Goal: Task Accomplishment & Management: Manage account settings

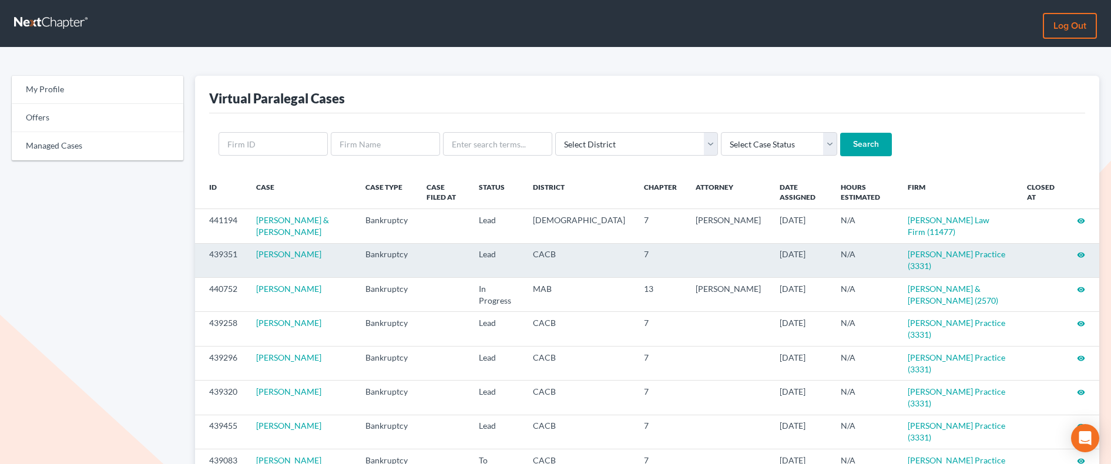
click at [893, 254] on icon "visibility" at bounding box center [1081, 255] width 8 height 8
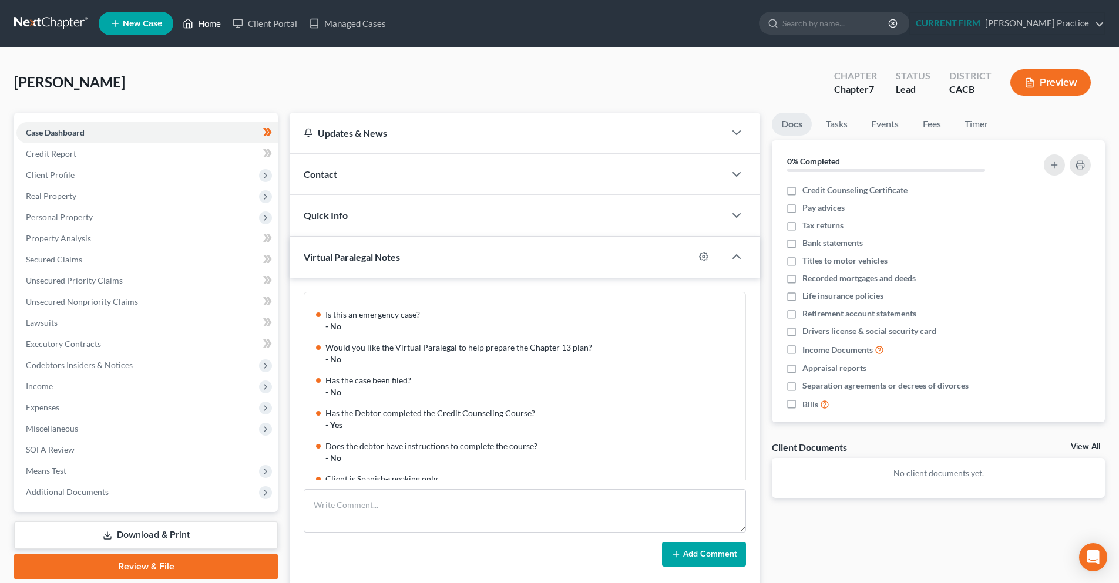
click at [208, 21] on link "Home" at bounding box center [202, 23] width 50 height 21
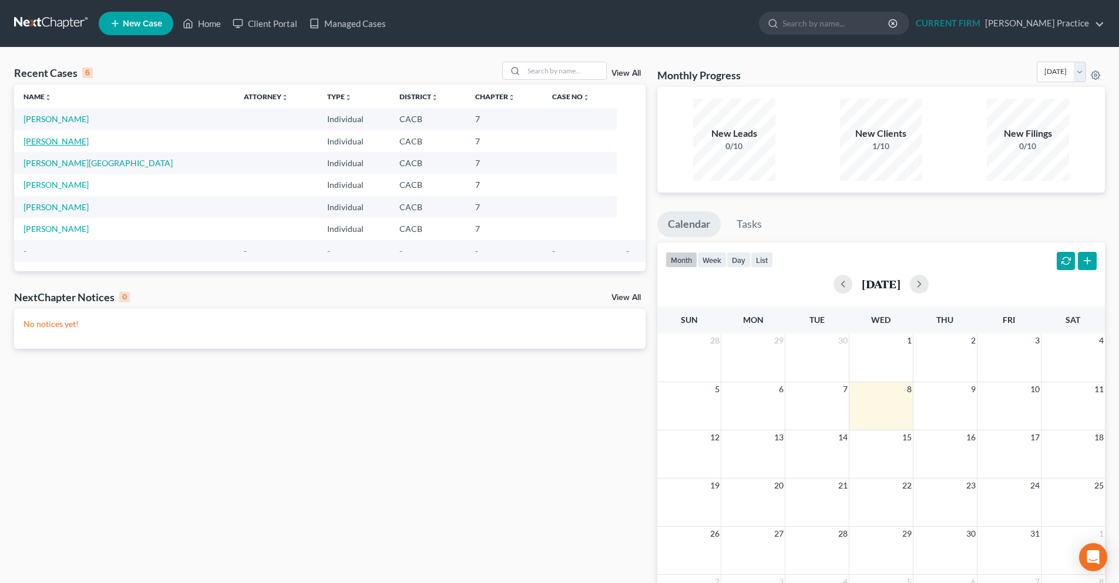
click at [67, 143] on link "Cornejo, Ada" at bounding box center [56, 141] width 65 height 10
select select "3"
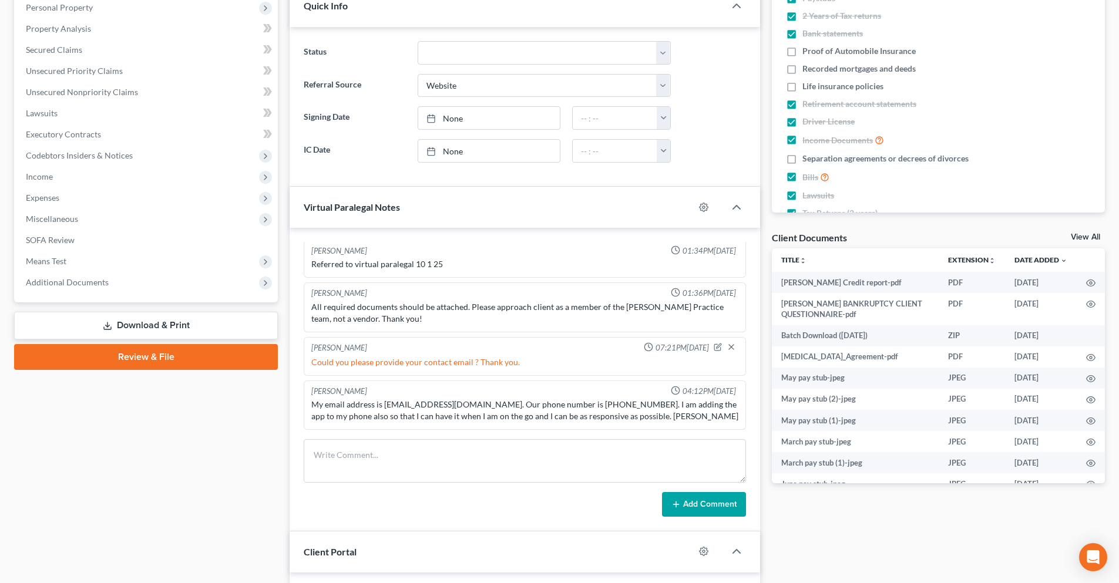
scroll to position [209, 0]
click at [1093, 237] on link "View All" at bounding box center [1085, 238] width 29 height 8
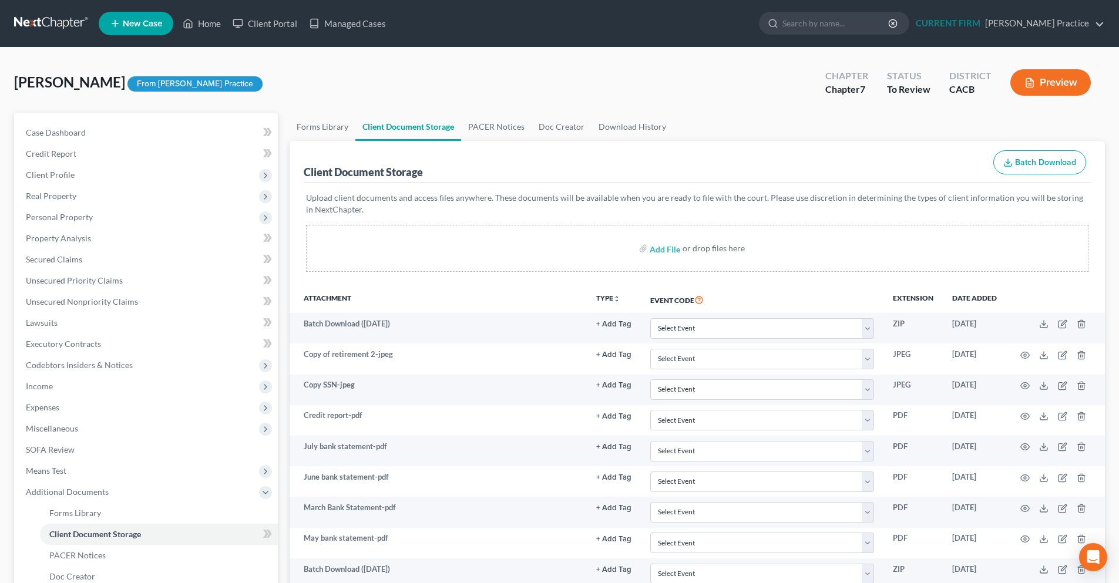
click at [1024, 167] on button "Batch Download" at bounding box center [1040, 162] width 93 height 25
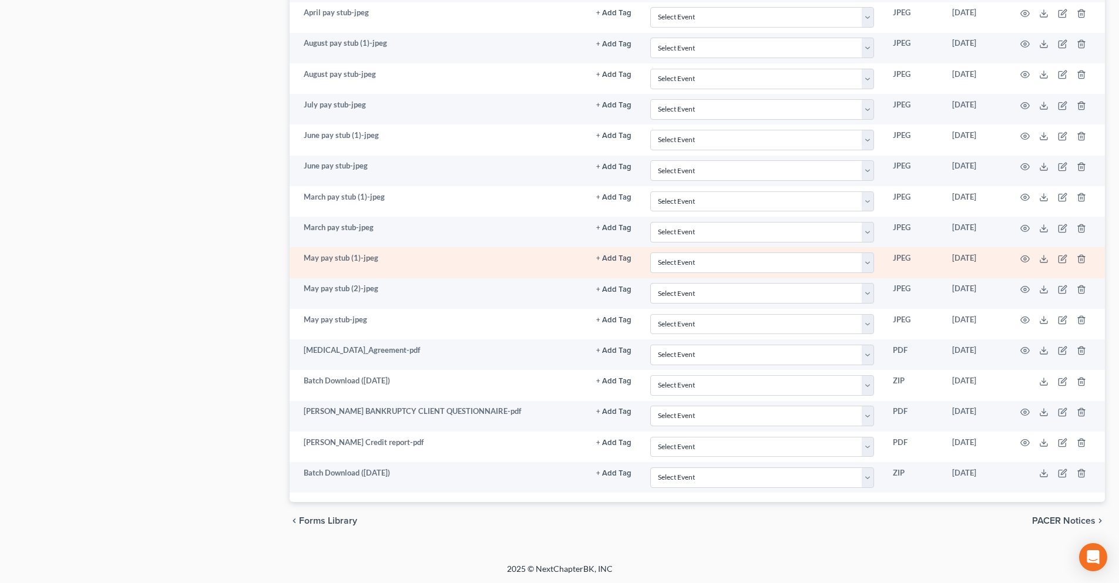
scroll to position [895, 0]
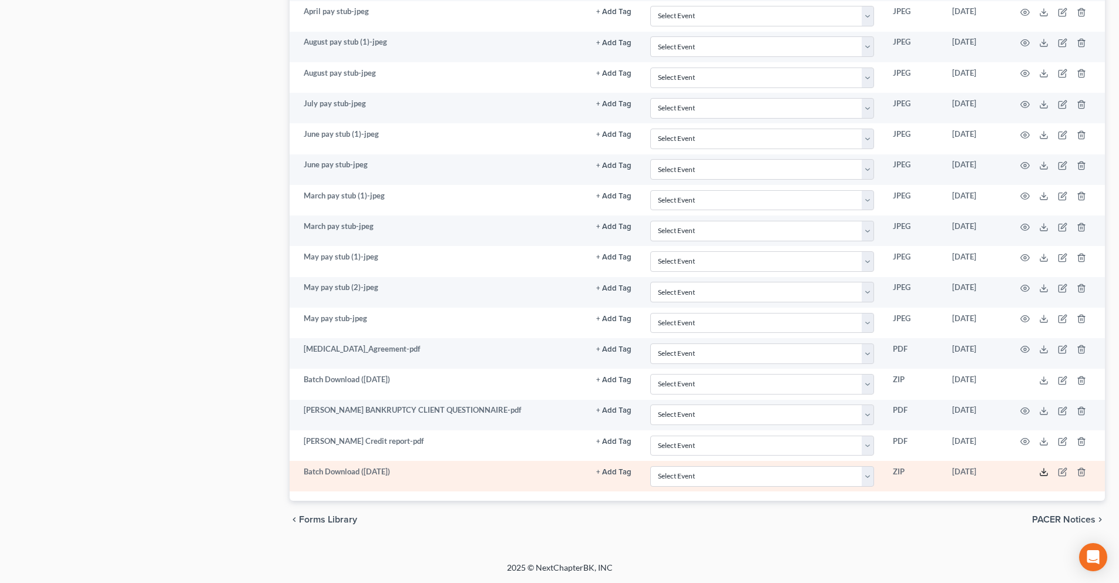
click at [1042, 464] on icon at bounding box center [1043, 472] width 9 height 9
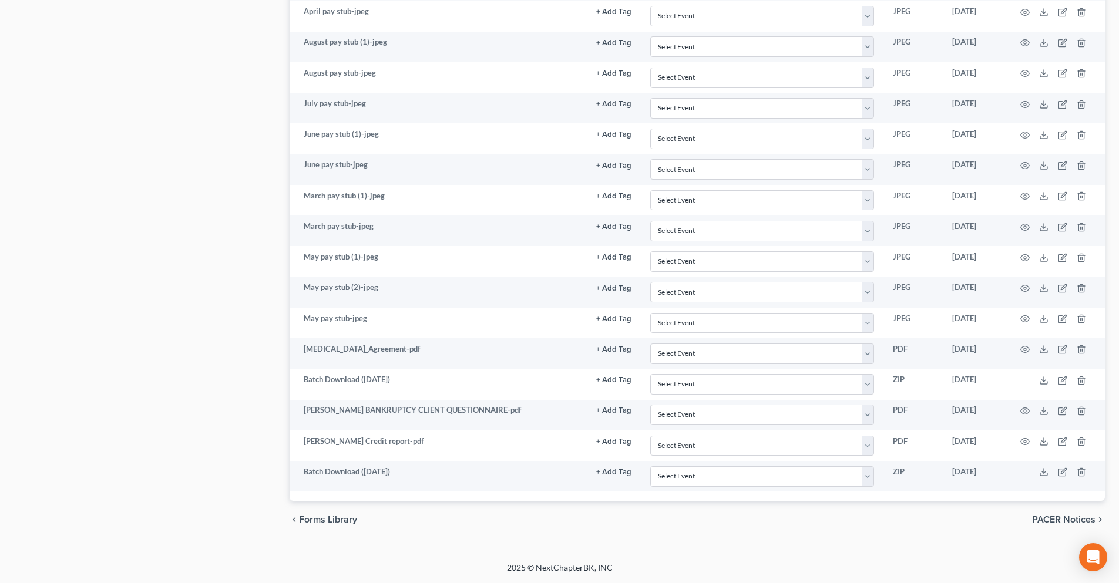
select select "3"
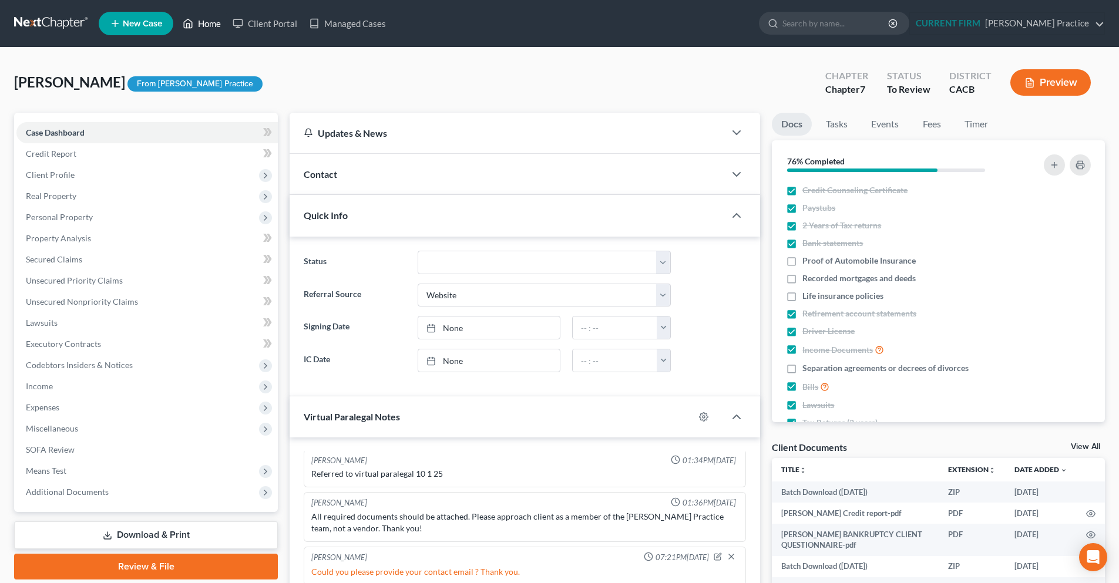
drag, startPoint x: 207, startPoint y: 25, endPoint x: 232, endPoint y: 47, distance: 33.3
click at [207, 25] on link "Home" at bounding box center [202, 23] width 50 height 21
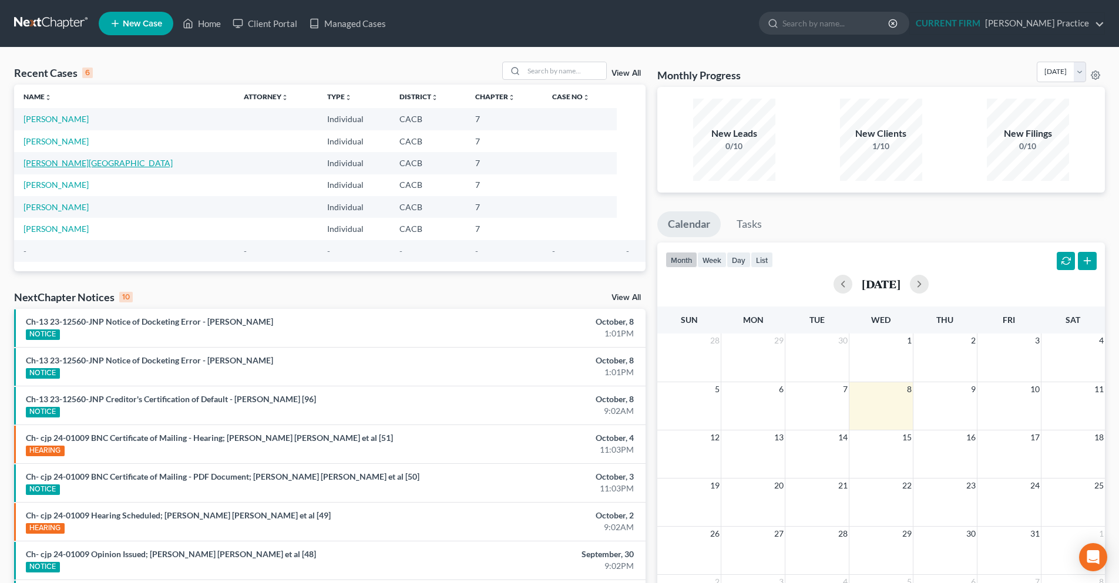
click at [41, 160] on link "Frierson, Brittany" at bounding box center [98, 163] width 149 height 10
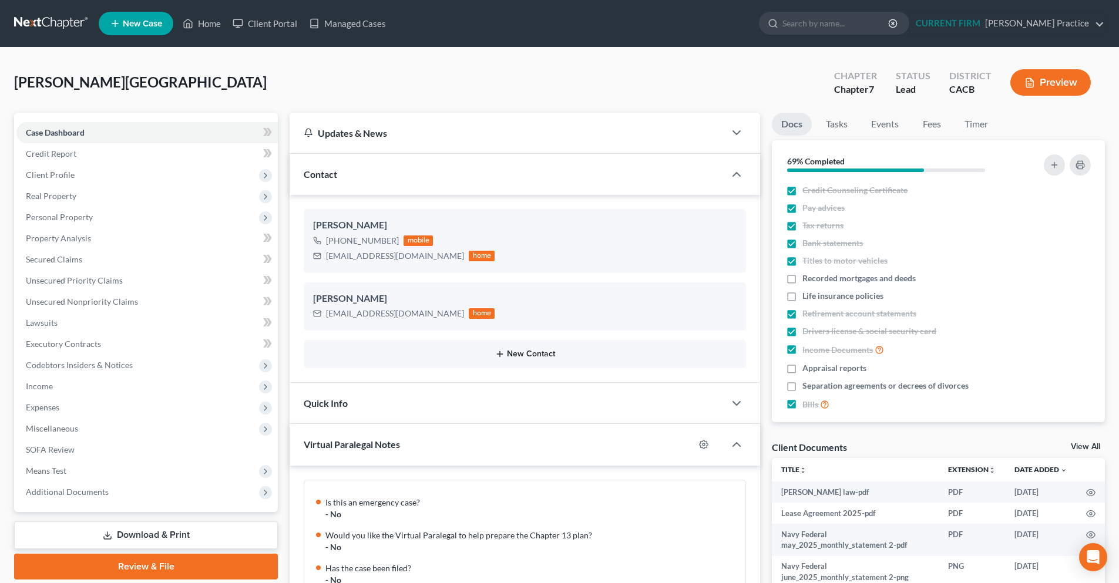
scroll to position [240, 0]
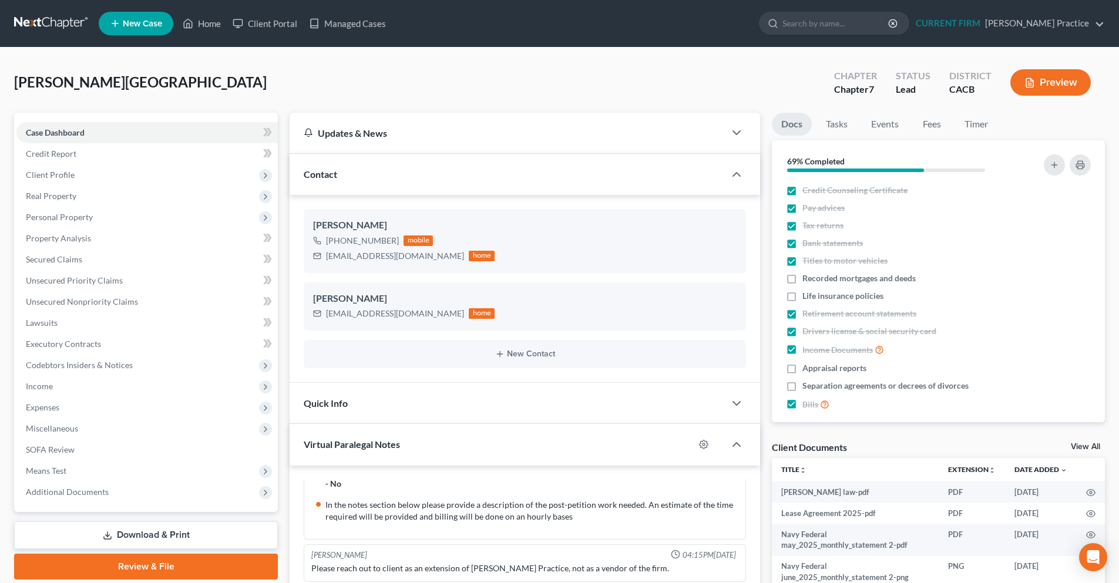
click at [1093, 449] on link "View All" at bounding box center [1085, 447] width 29 height 8
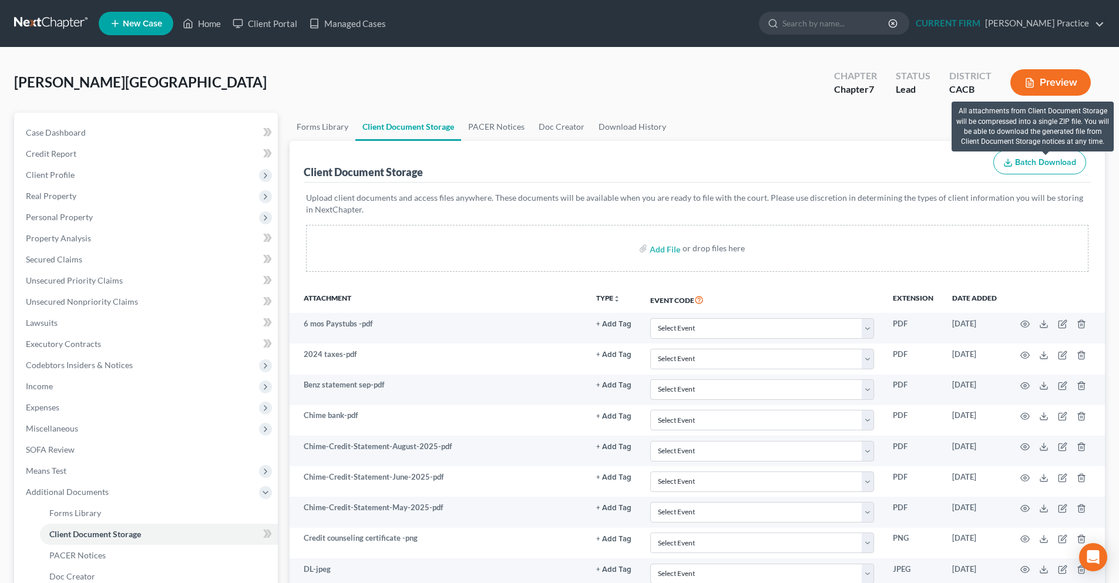
click at [1030, 163] on span "Batch Download" at bounding box center [1045, 162] width 61 height 10
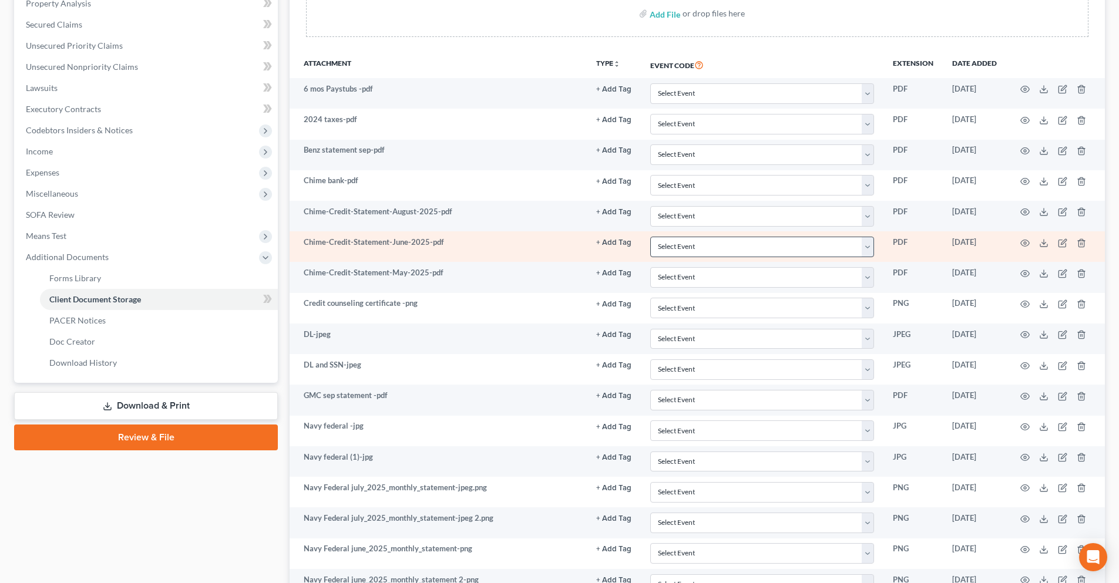
scroll to position [466, 0]
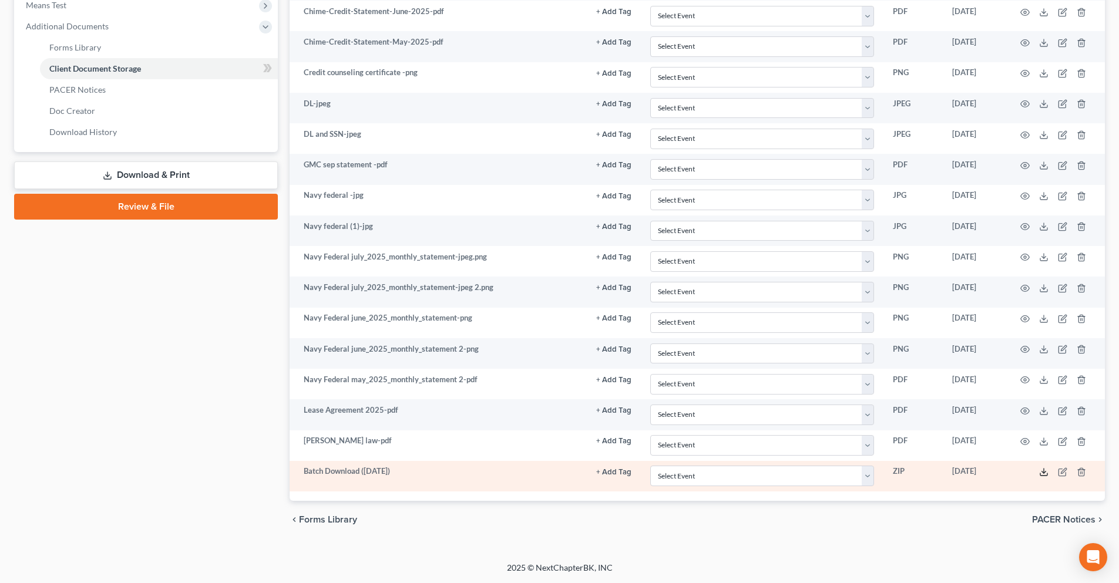
click at [1046, 464] on icon at bounding box center [1043, 472] width 9 height 9
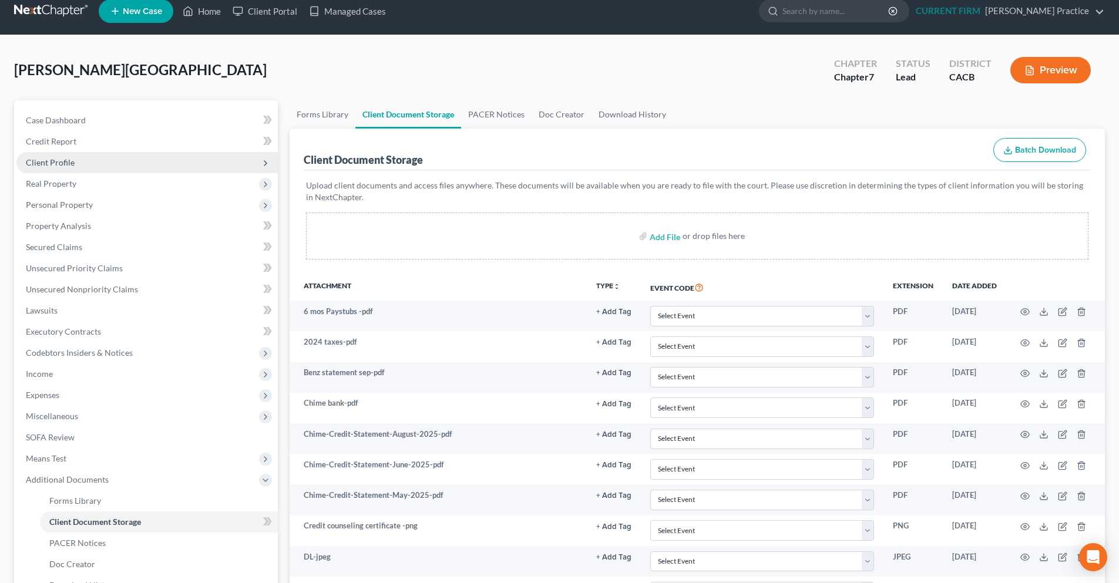
scroll to position [0, 0]
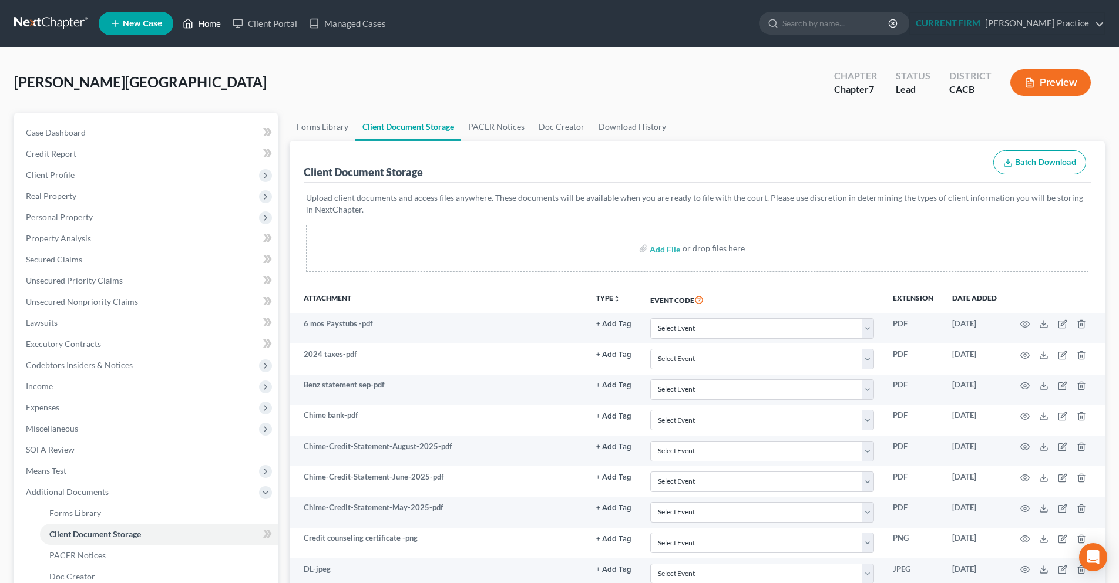
click at [200, 29] on link "Home" at bounding box center [202, 23] width 50 height 21
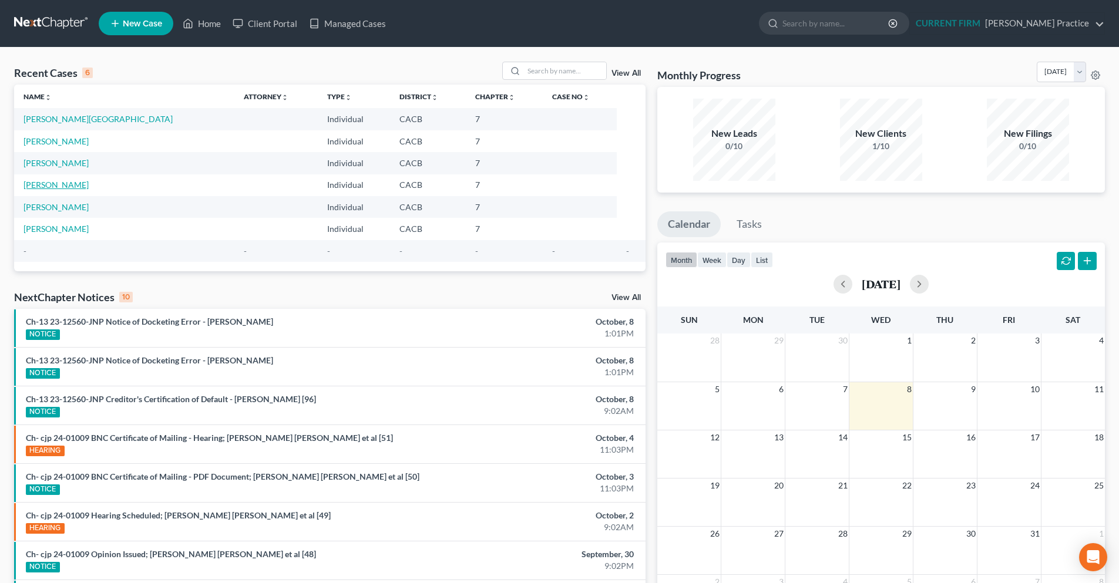
click at [65, 183] on link "Gutierrez, Diana" at bounding box center [56, 185] width 65 height 10
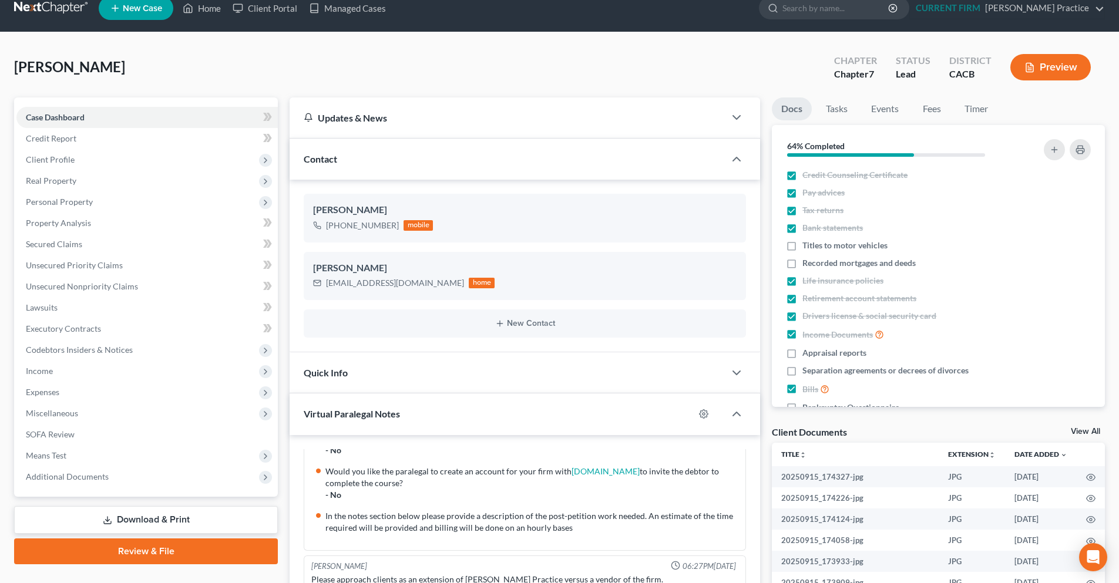
scroll to position [59, 0]
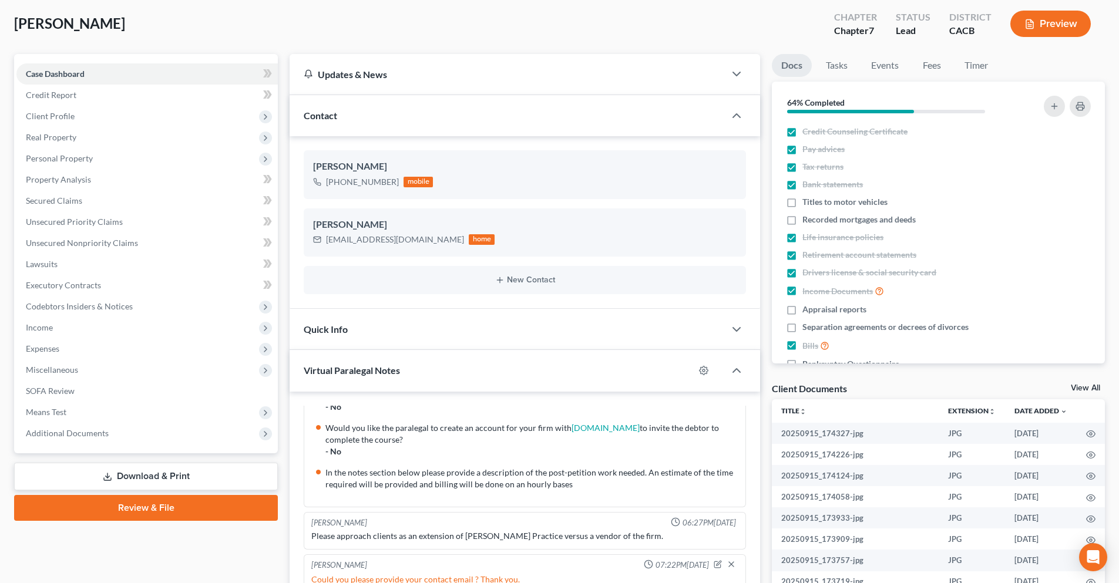
click at [1083, 387] on link "View All" at bounding box center [1085, 388] width 29 height 8
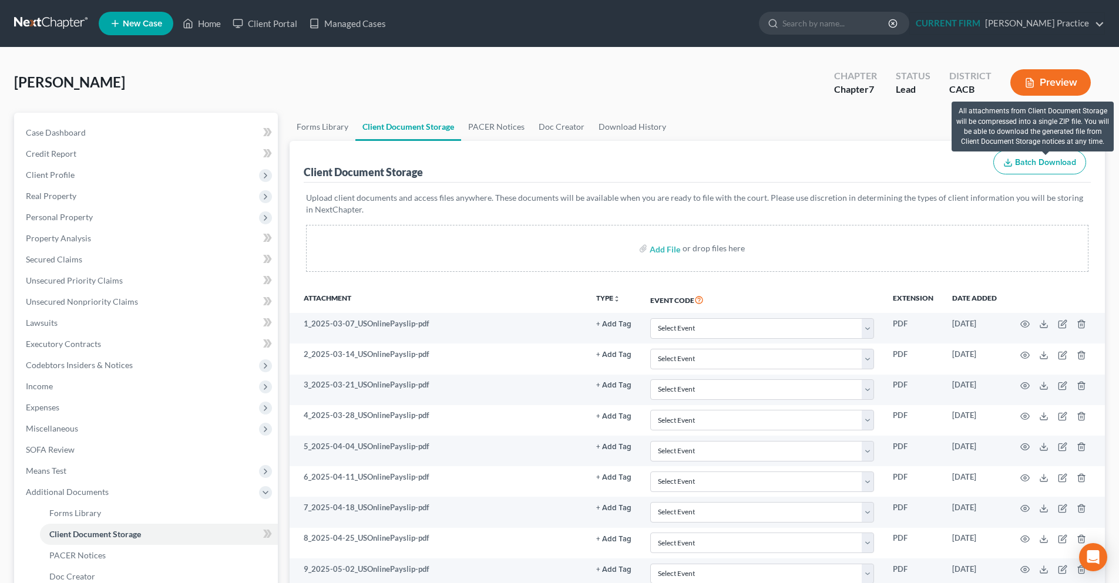
click at [1025, 164] on span "Batch Download" at bounding box center [1045, 162] width 61 height 10
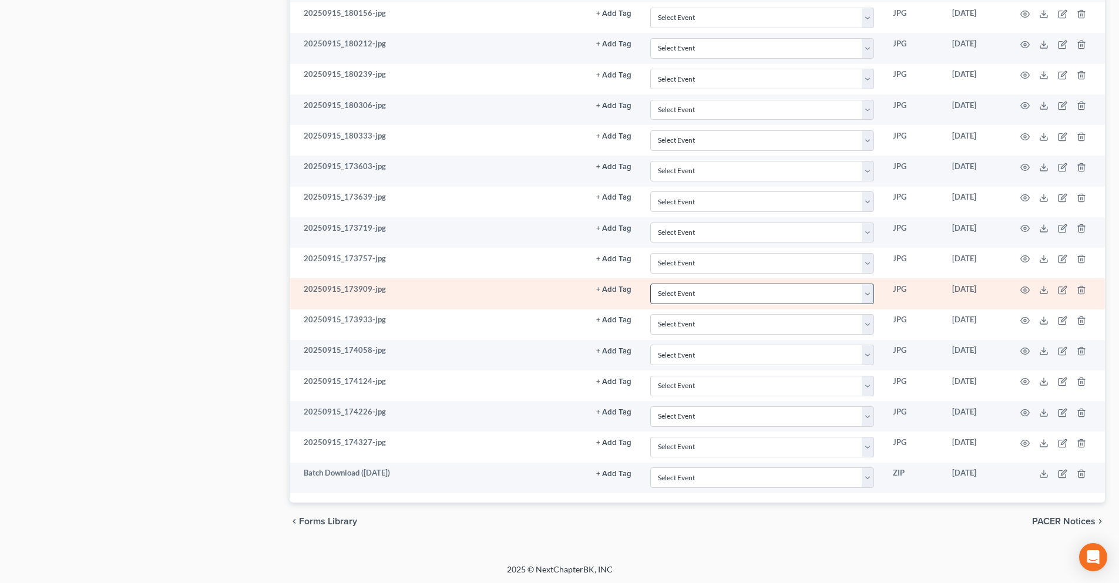
scroll to position [1509, 0]
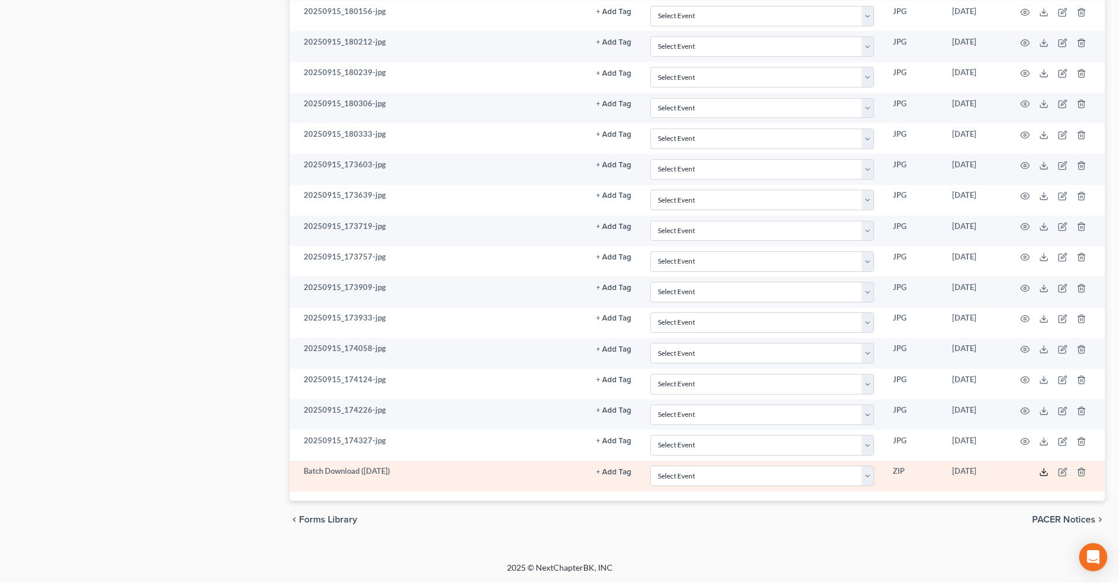
click at [1043, 464] on icon at bounding box center [1043, 472] width 9 height 9
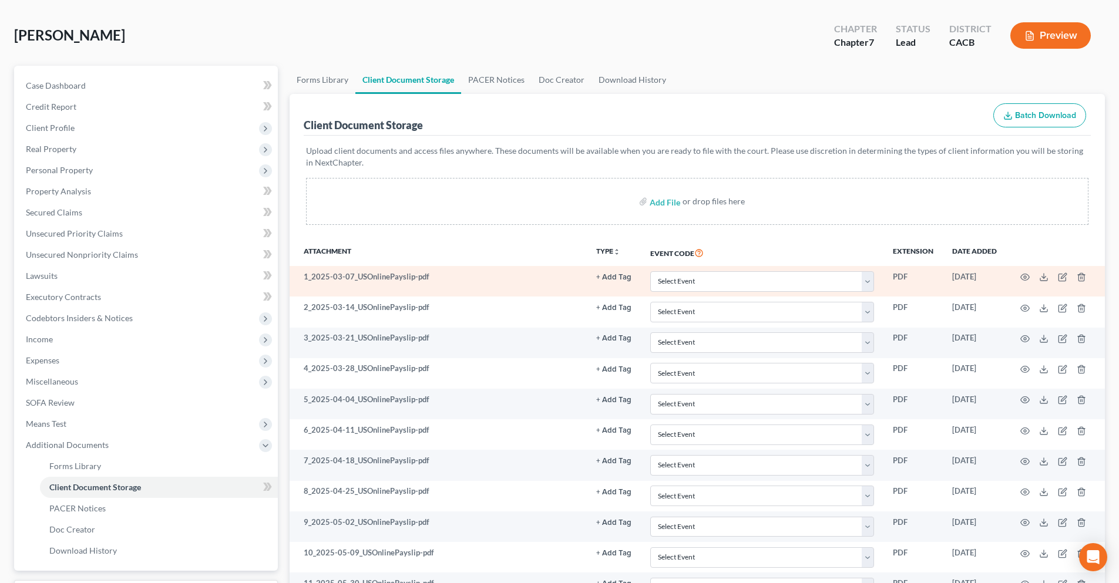
scroll to position [0, 0]
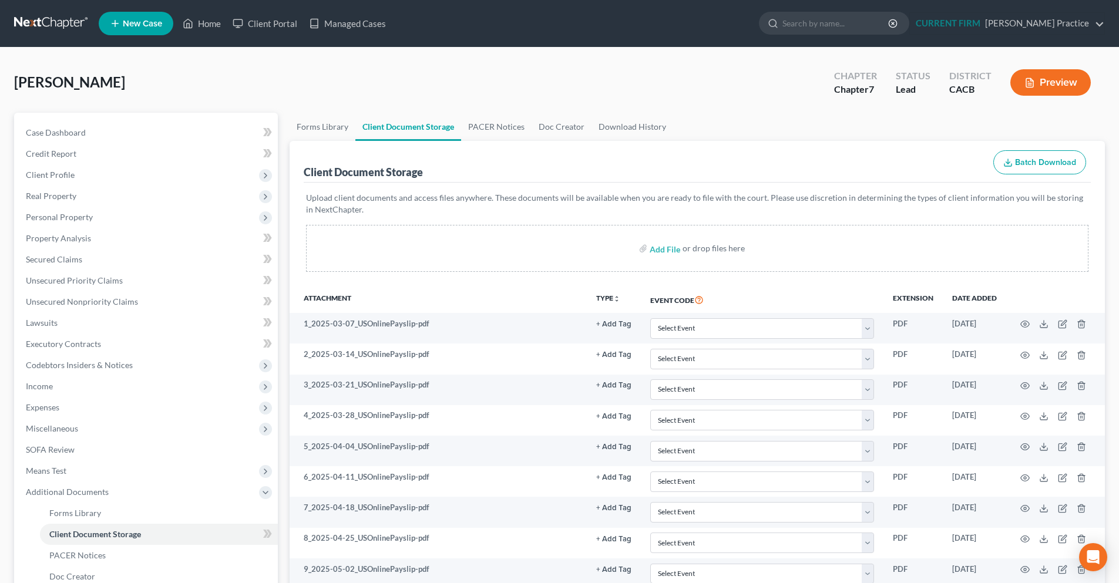
drag, startPoint x: 206, startPoint y: 26, endPoint x: 46, endPoint y: 91, distance: 172.4
click at [206, 26] on link "Home" at bounding box center [202, 23] width 50 height 21
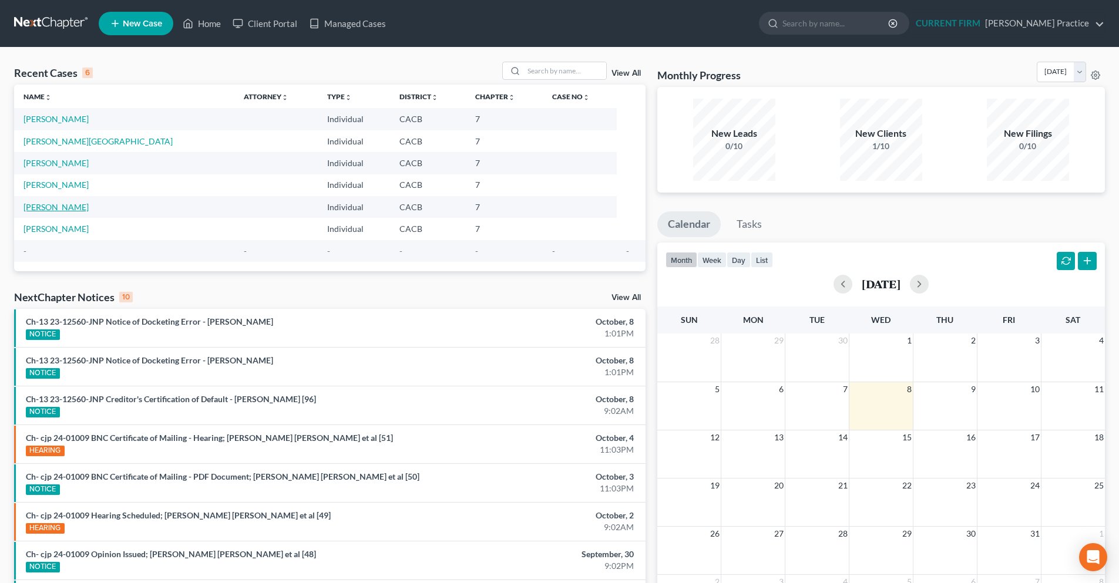
click at [50, 206] on link "Cardenas, Gina" at bounding box center [56, 207] width 65 height 10
select select "6"
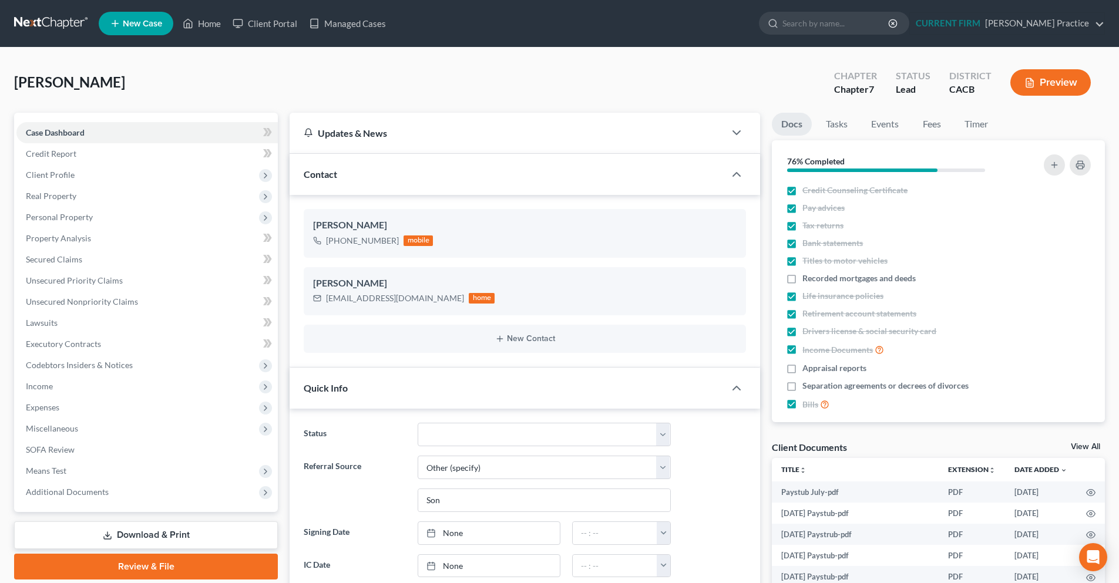
scroll to position [198, 0]
click at [1079, 448] on link "View All" at bounding box center [1085, 447] width 29 height 8
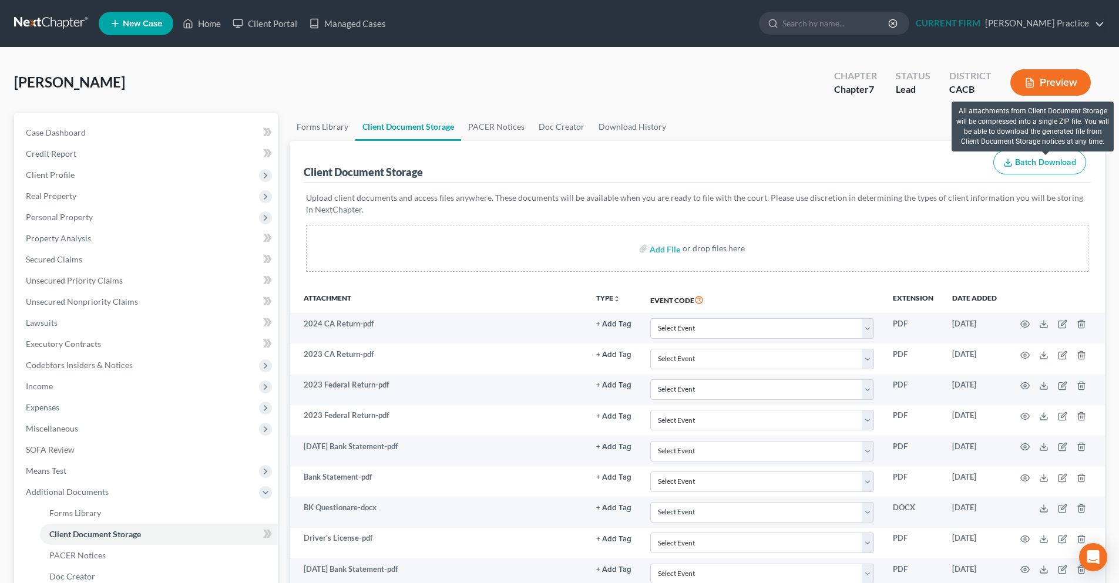
click at [1041, 162] on span "Batch Download" at bounding box center [1045, 162] width 61 height 10
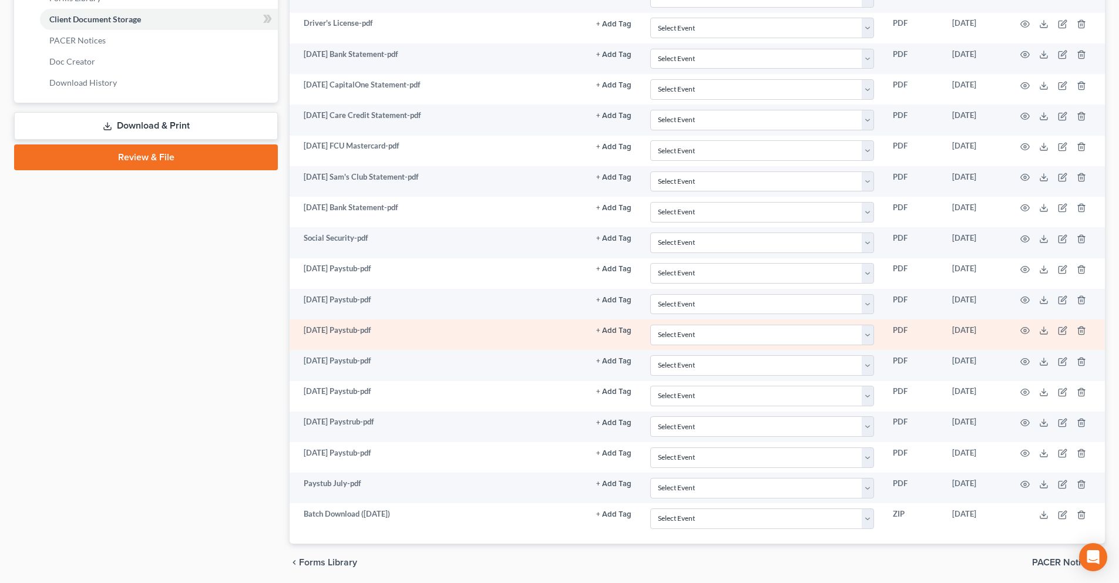
scroll to position [558, 0]
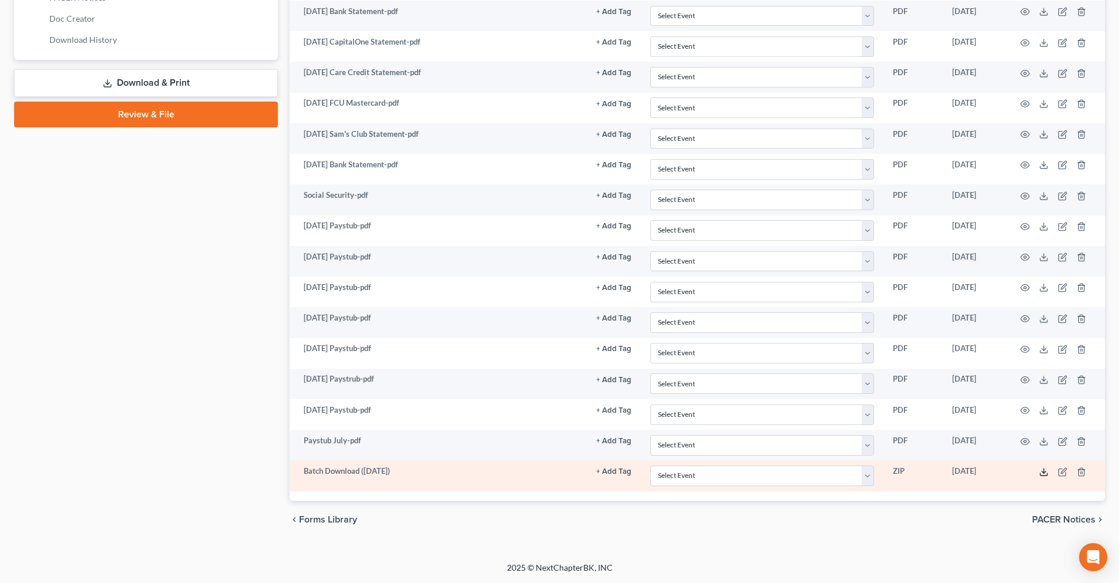
click at [1042, 464] on icon at bounding box center [1043, 472] width 9 height 9
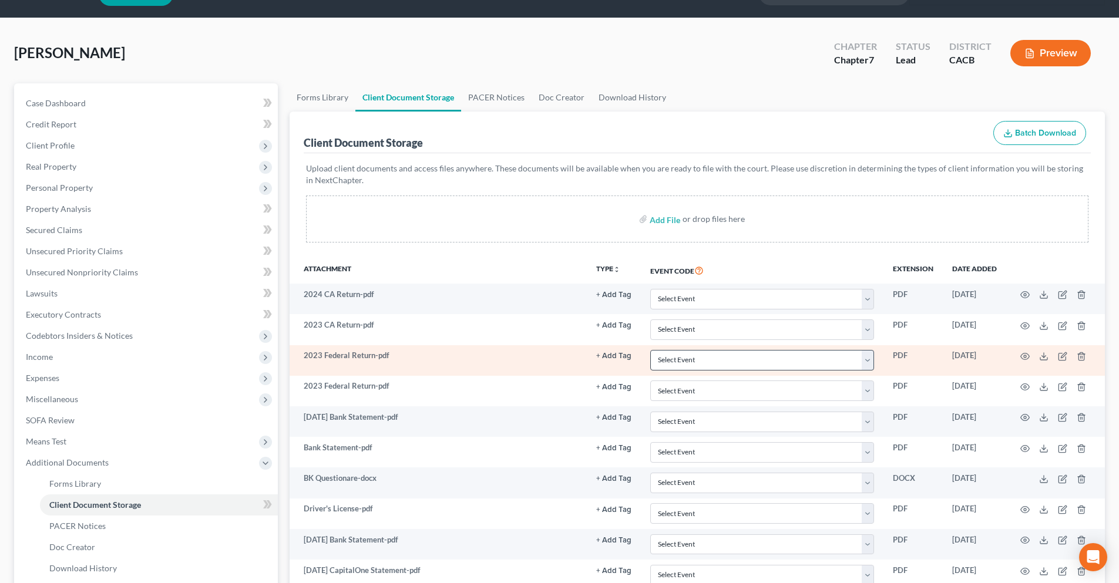
scroll to position [0, 0]
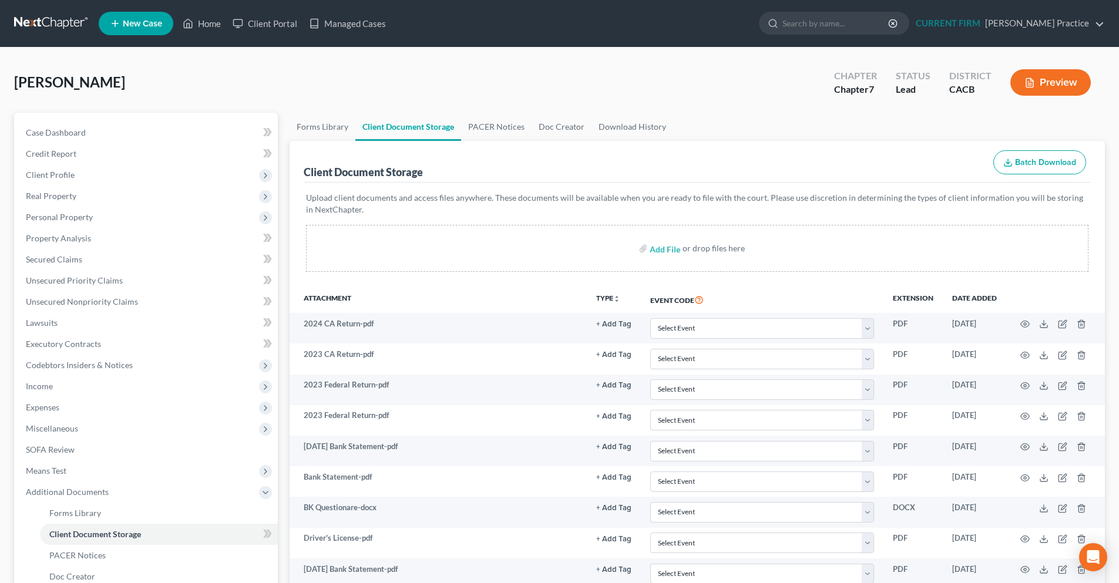
drag, startPoint x: 212, startPoint y: 28, endPoint x: 116, endPoint y: 69, distance: 104.5
click at [212, 28] on link "Home" at bounding box center [202, 23] width 50 height 21
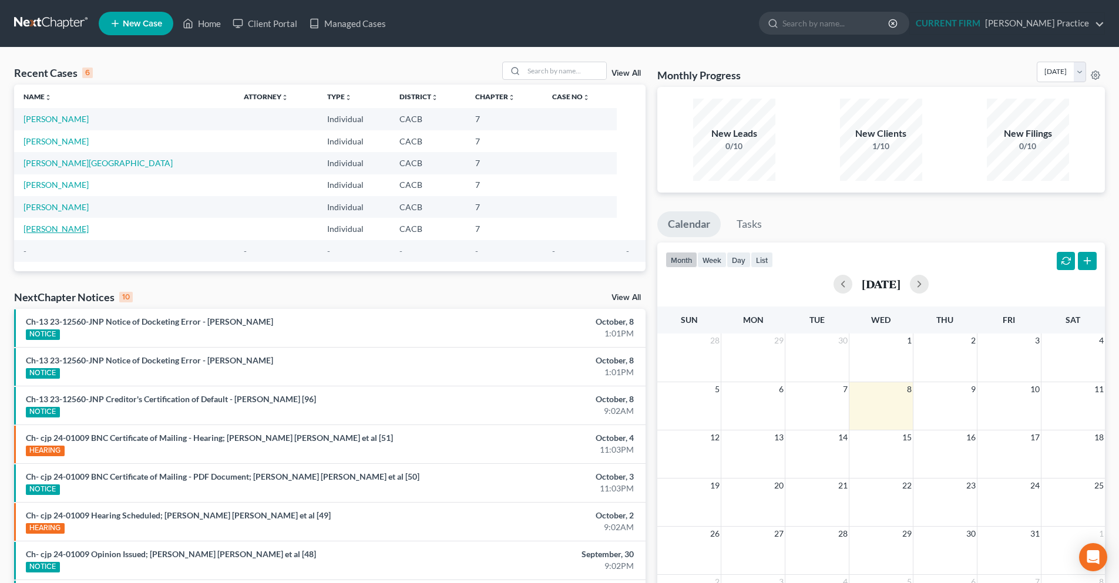
click at [72, 227] on link "Lemus, Sandra" at bounding box center [56, 229] width 65 height 10
select select "3"
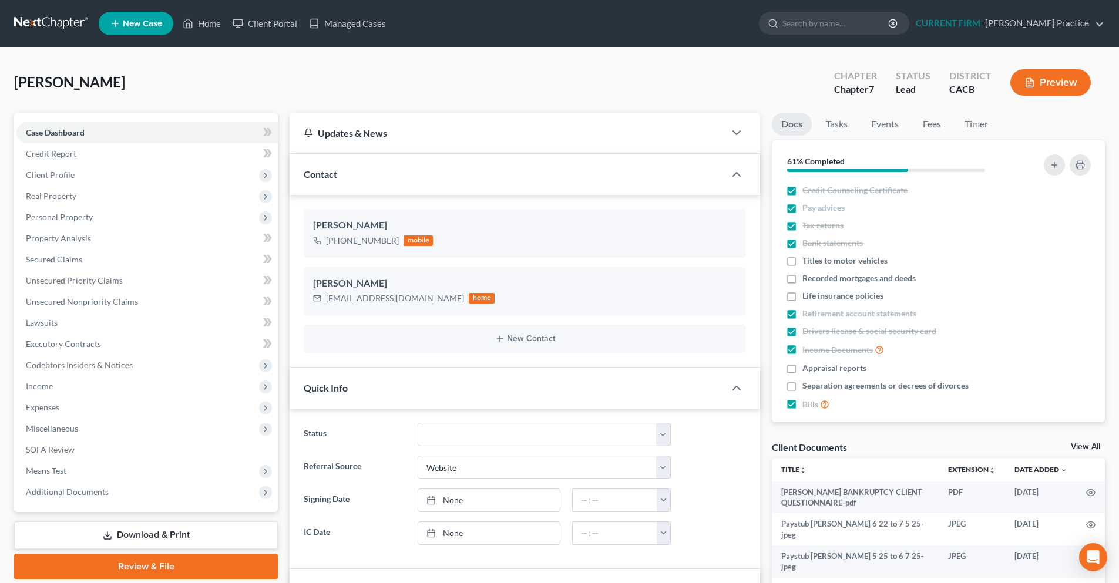
scroll to position [198, 0]
click at [1078, 445] on link "View All" at bounding box center [1085, 447] width 29 height 8
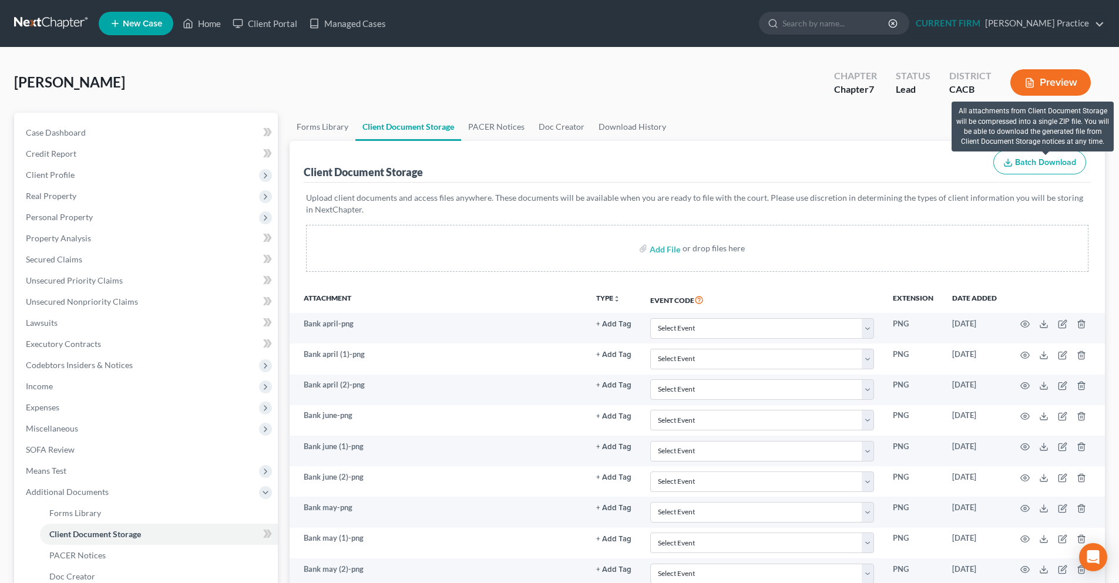
click at [1021, 164] on span "Batch Download" at bounding box center [1045, 162] width 61 height 10
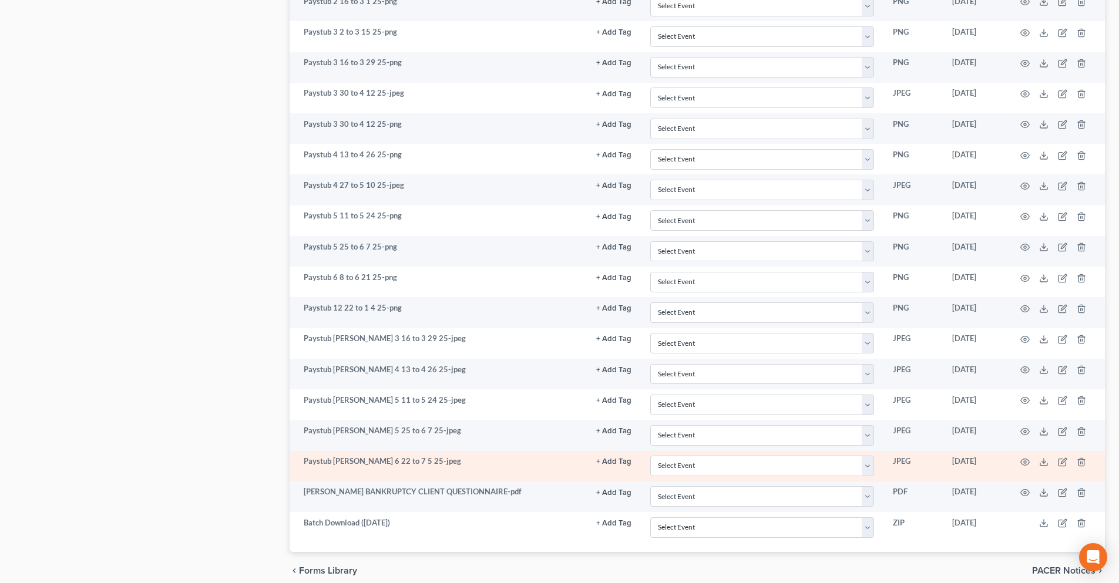
scroll to position [1417, 0]
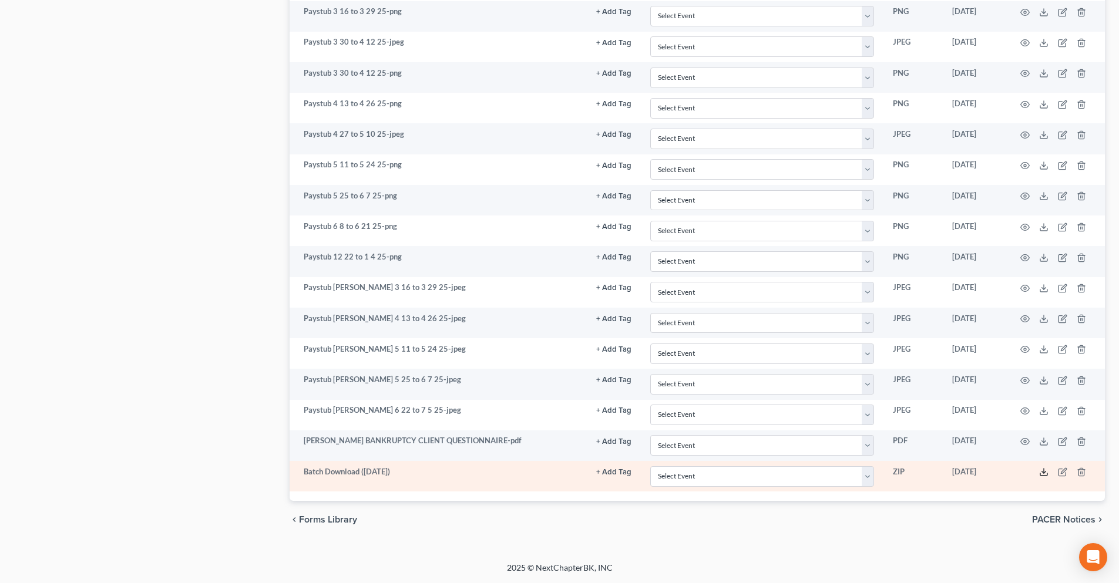
click at [1043, 464] on icon at bounding box center [1043, 472] width 9 height 9
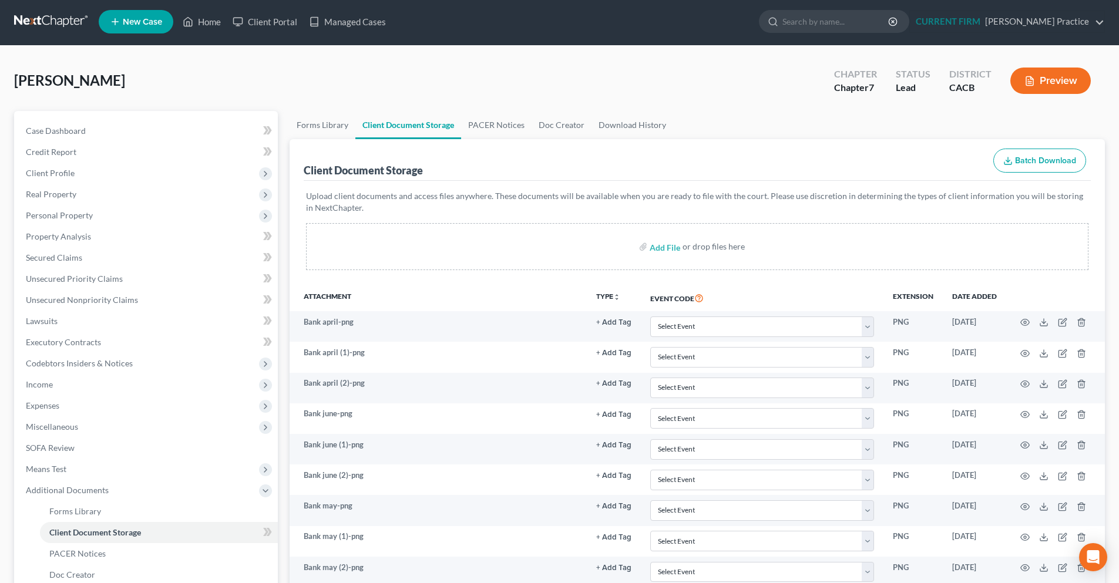
scroll to position [0, 0]
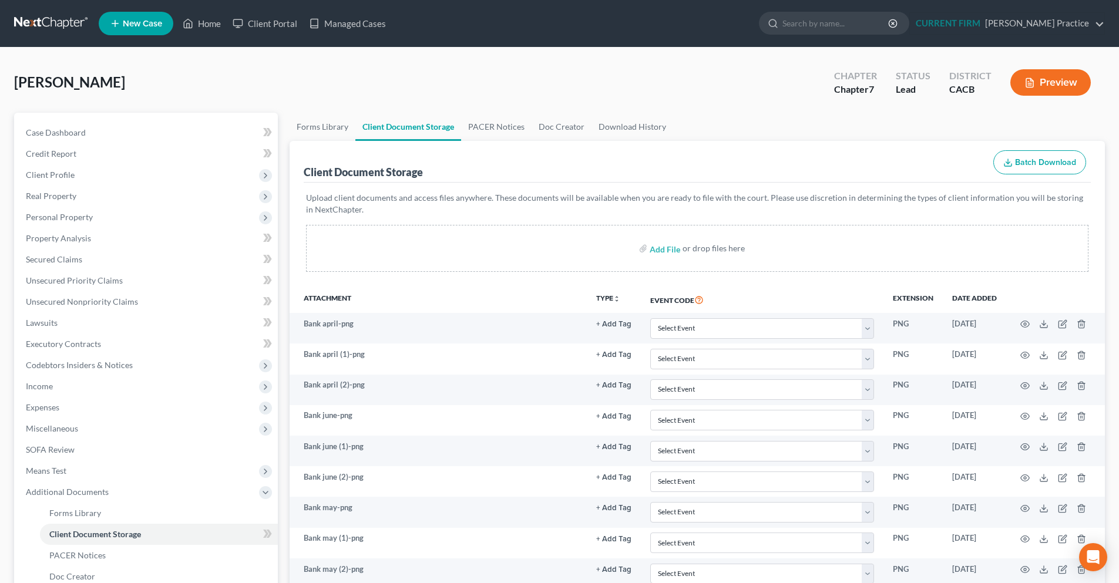
drag, startPoint x: 55, startPoint y: 18, endPoint x: 106, endPoint y: 36, distance: 54.8
click at [55, 18] on link at bounding box center [51, 23] width 75 height 21
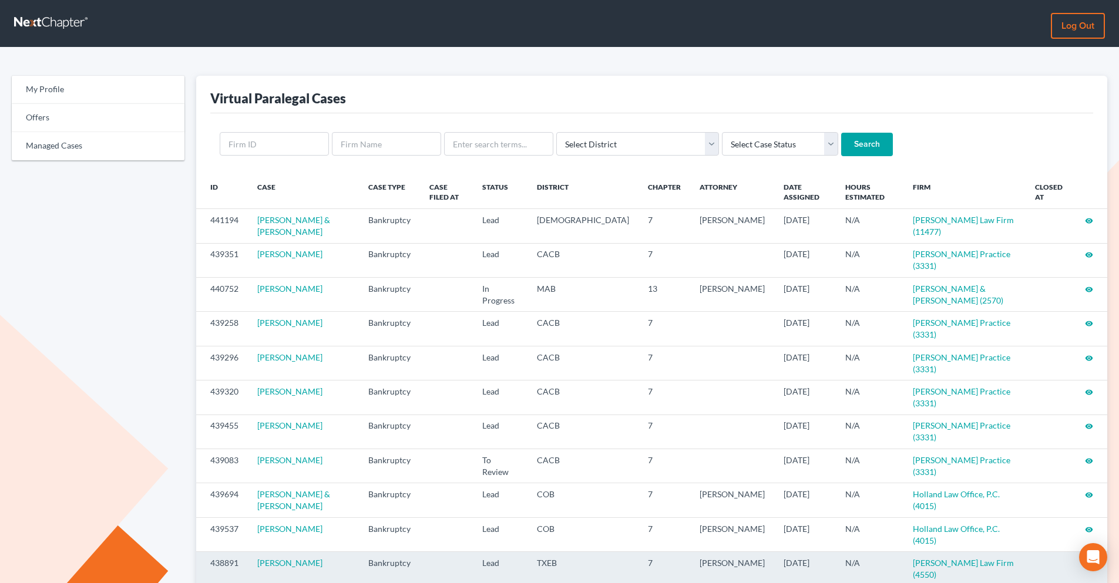
click at [1087, 560] on icon "visibility" at bounding box center [1089, 564] width 8 height 8
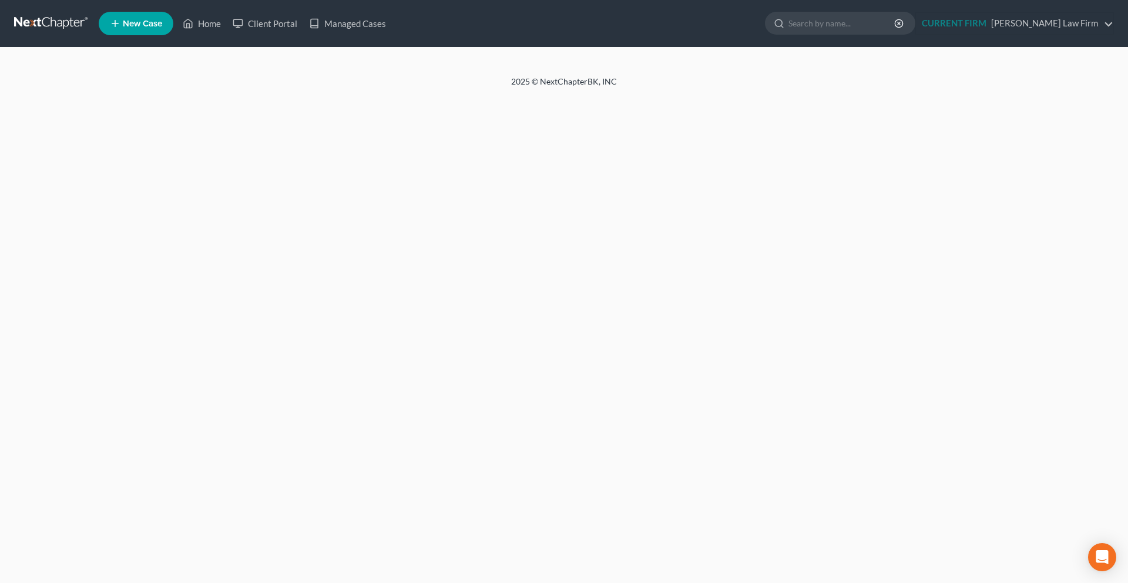
select select "4"
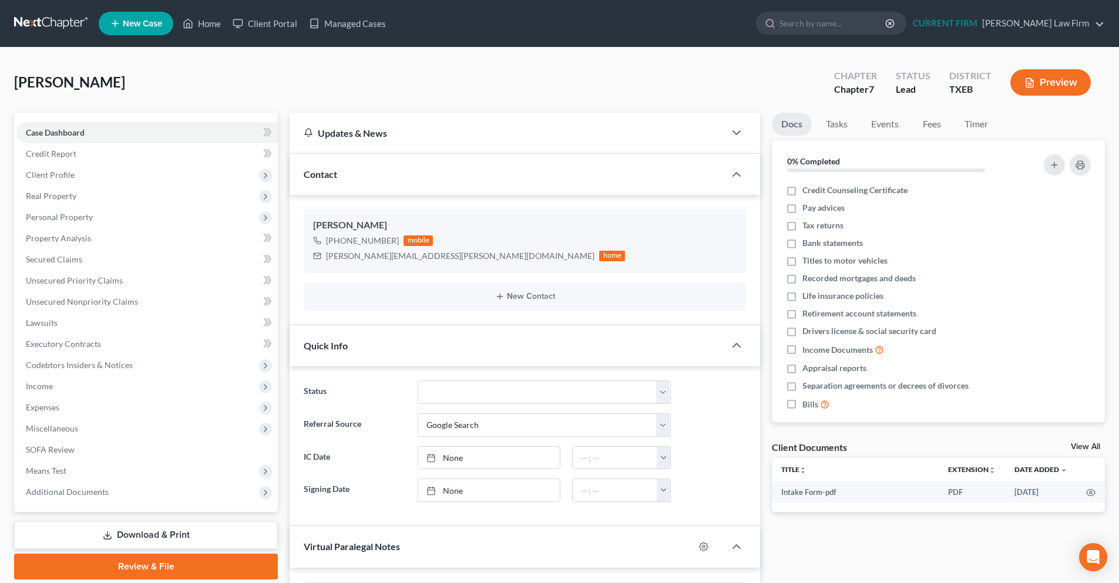
scroll to position [155, 0]
click at [32, 26] on link at bounding box center [51, 23] width 75 height 21
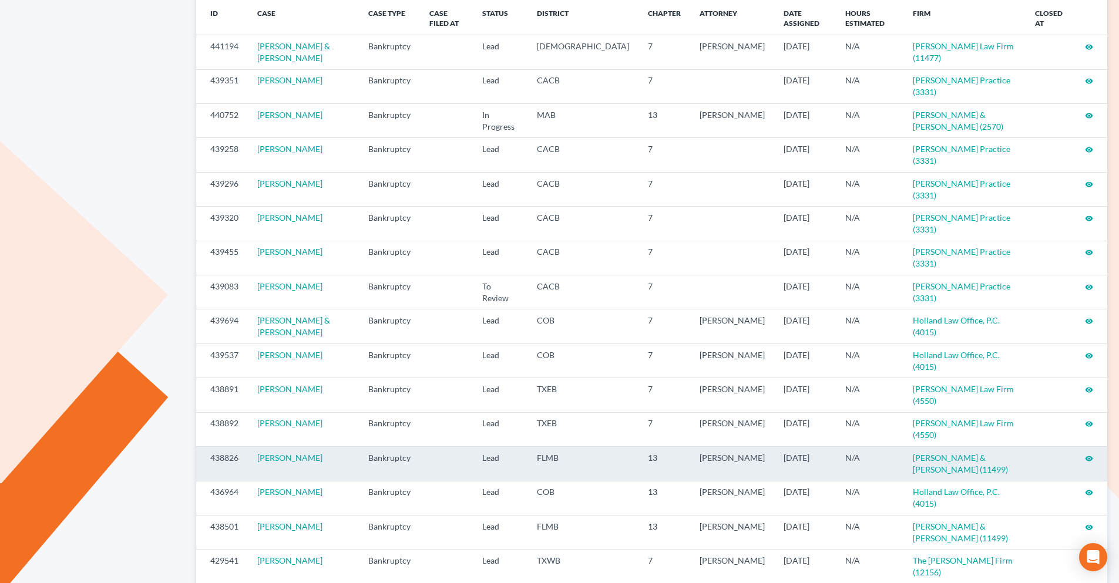
scroll to position [176, 0]
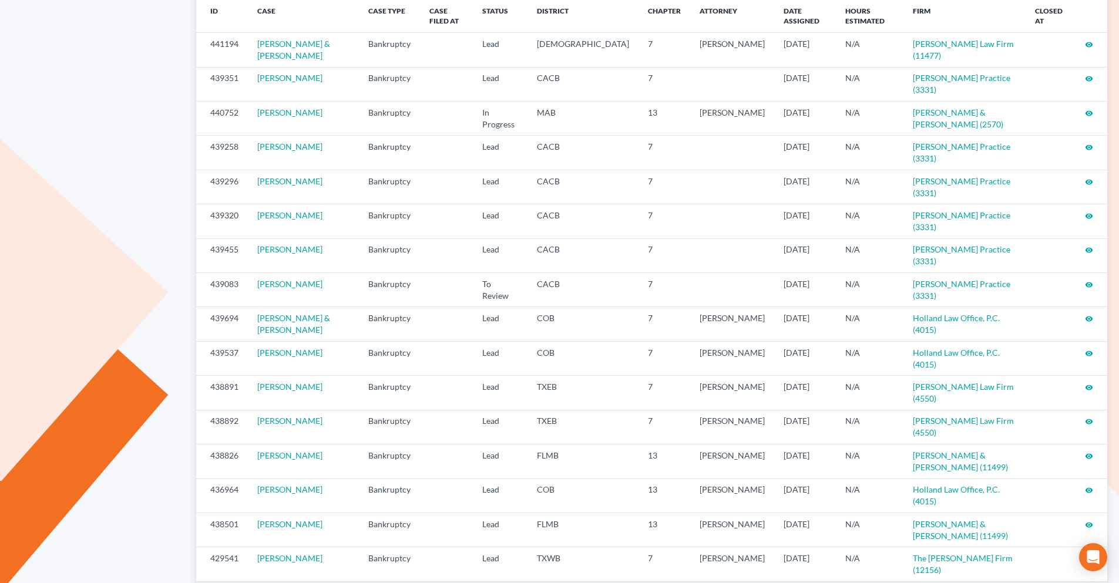
click at [1090, 583] on icon "visibility" at bounding box center [1089, 593] width 8 height 8
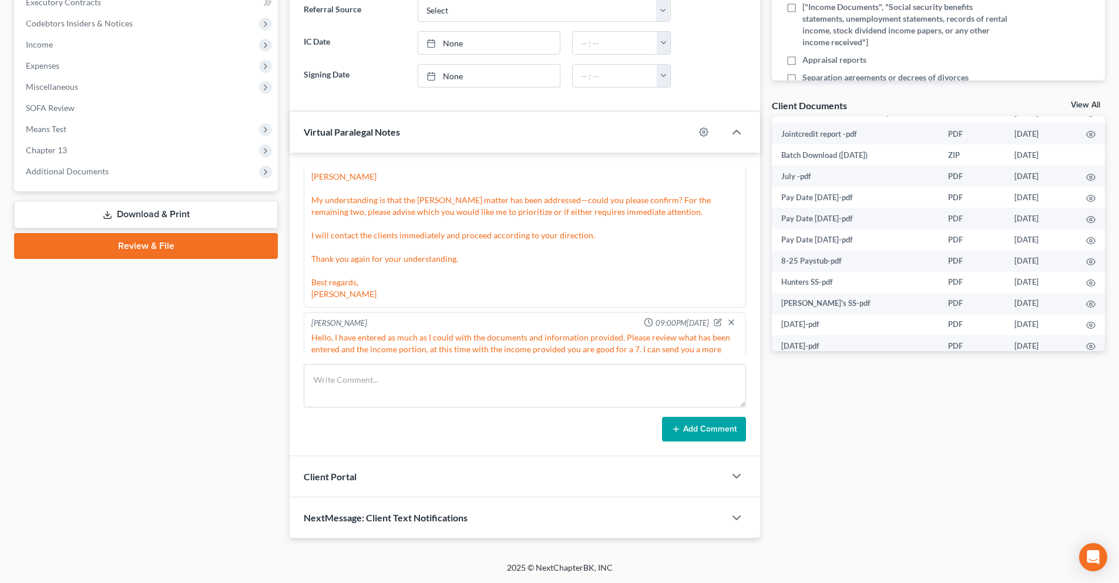
scroll to position [646, 0]
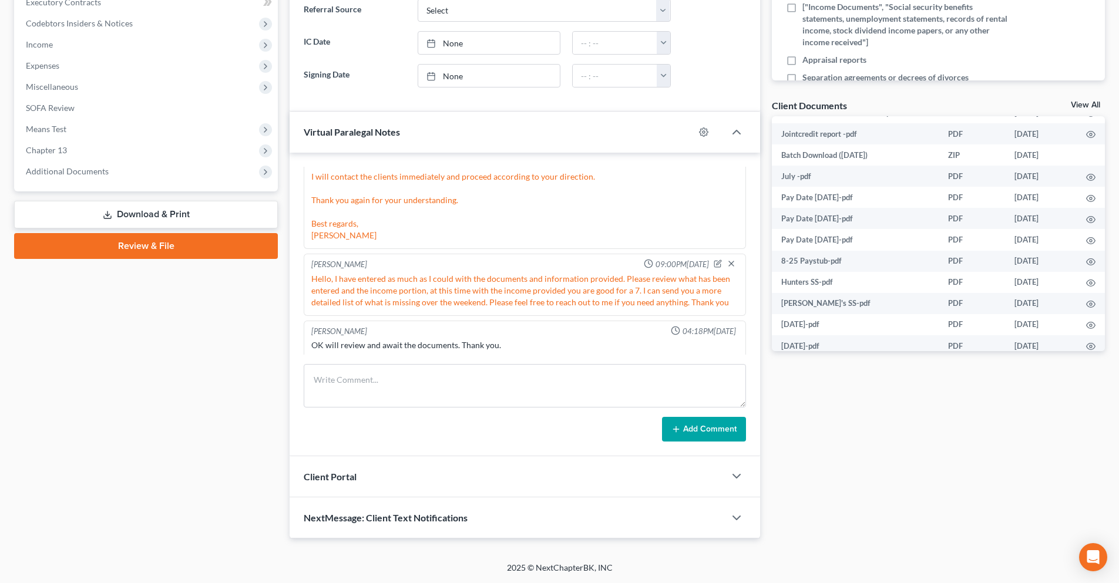
click at [1090, 109] on link "View All" at bounding box center [1085, 105] width 29 height 8
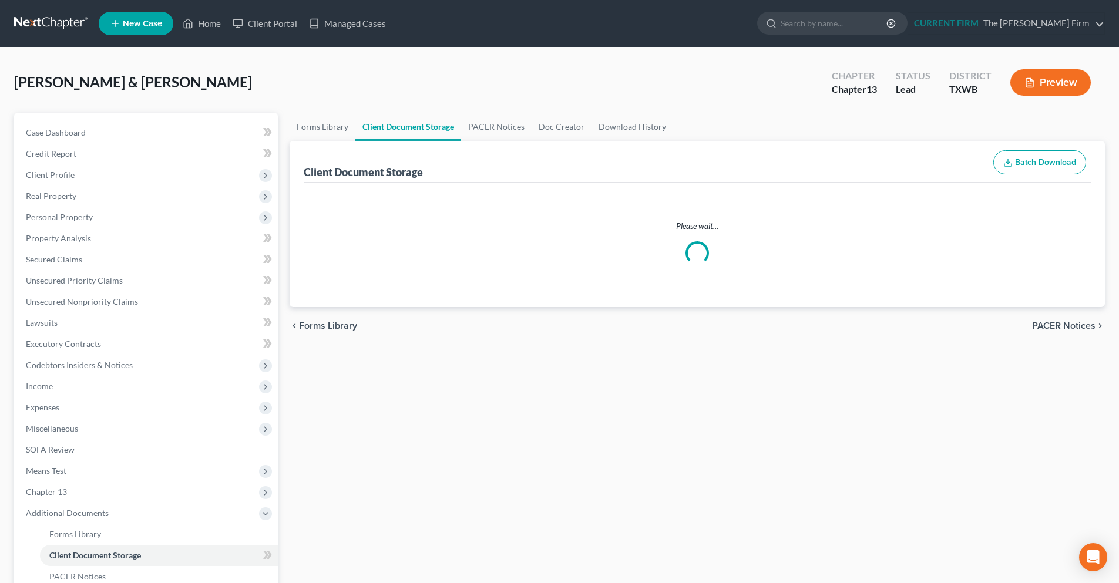
select select "0"
select select "2"
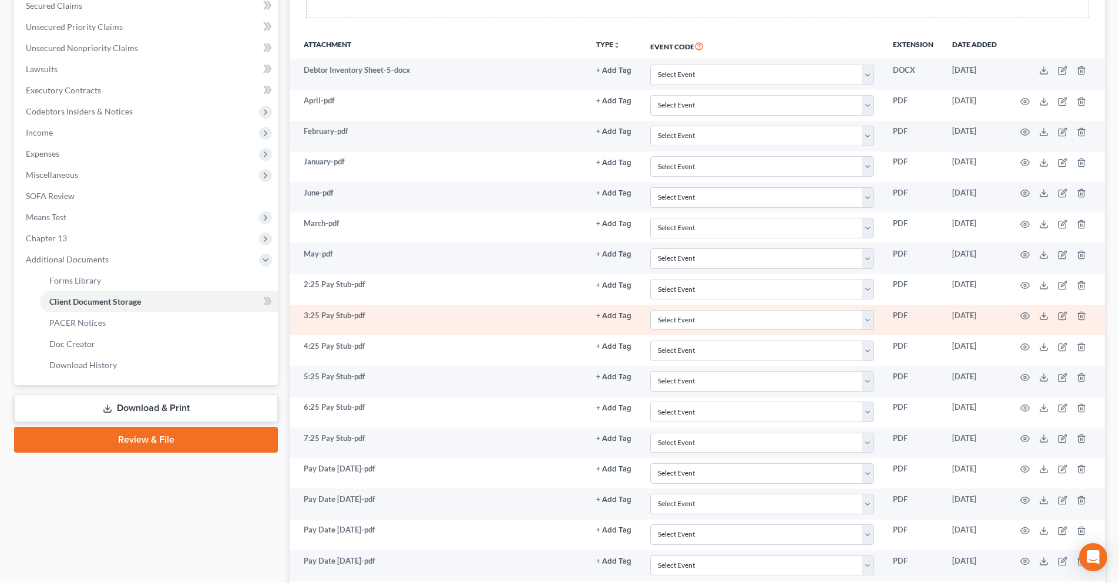
scroll to position [176, 0]
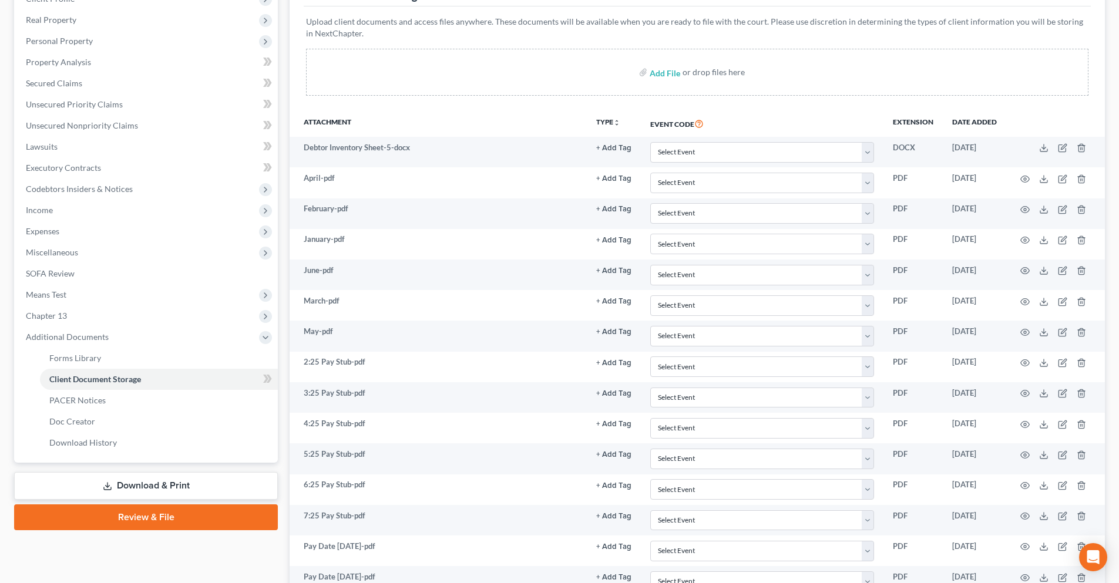
click at [981, 124] on th "Date added" at bounding box center [974, 123] width 63 height 27
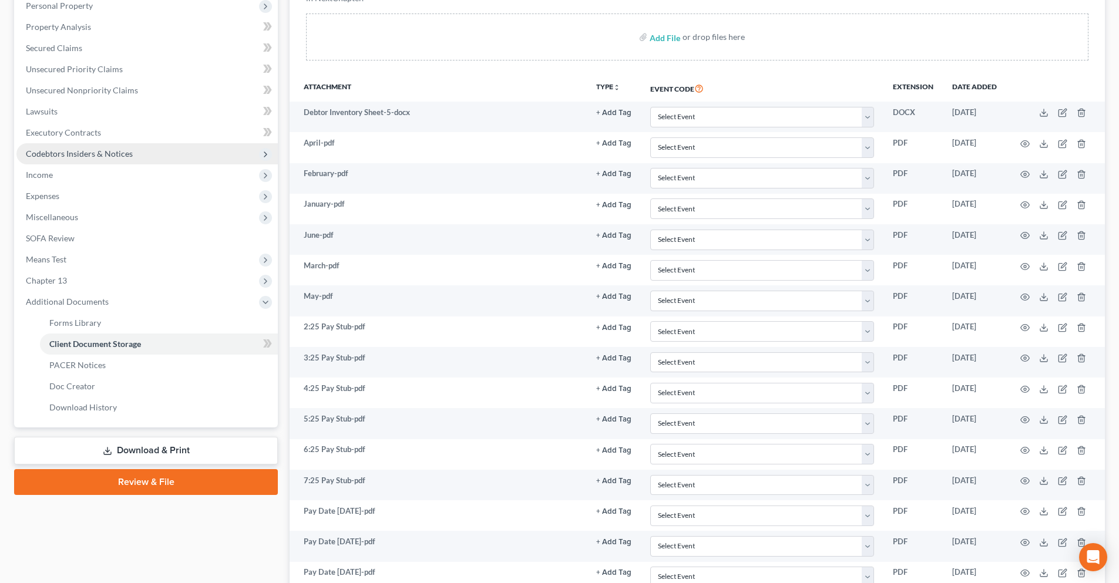
scroll to position [0, 0]
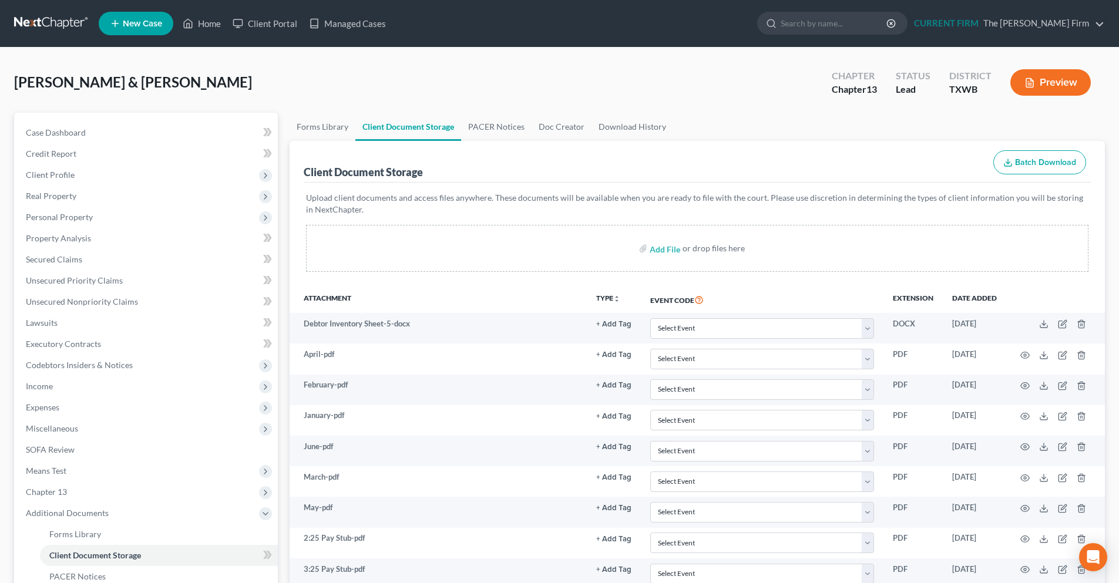
click at [53, 22] on link at bounding box center [51, 23] width 75 height 21
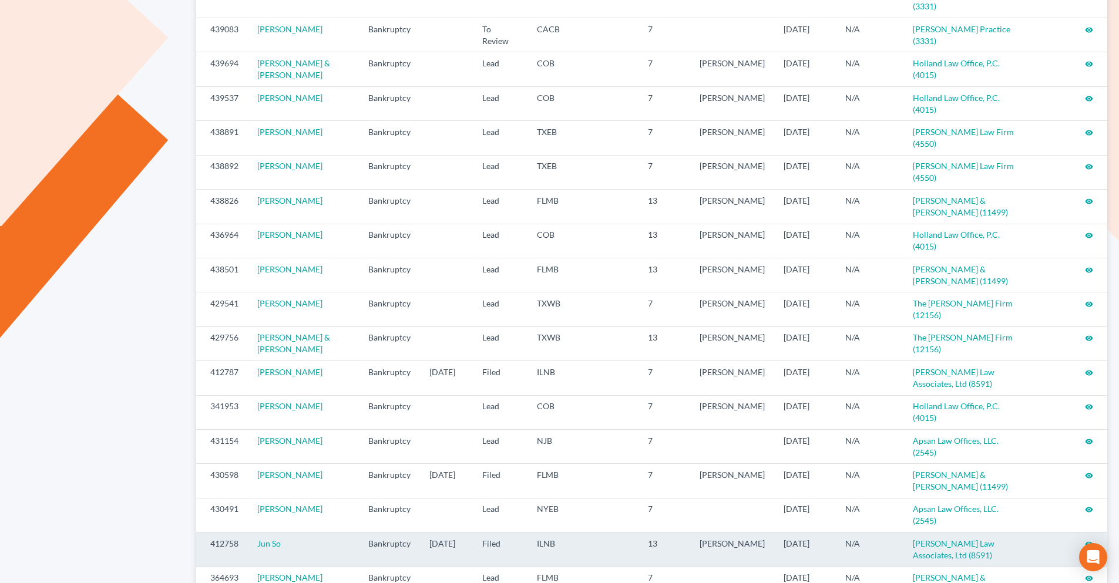
scroll to position [404, 0]
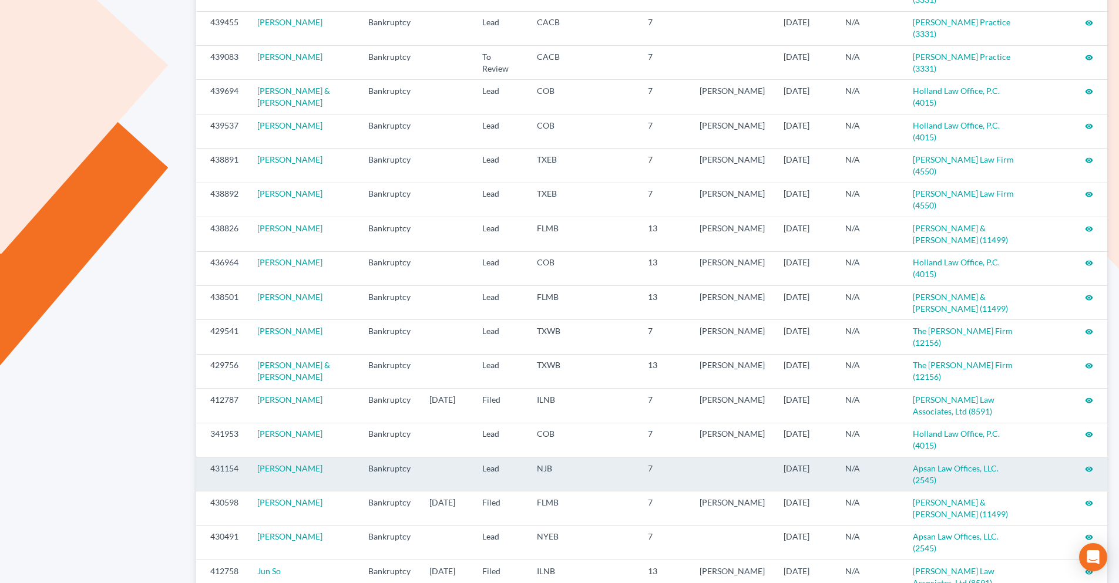
click at [1089, 465] on icon "visibility" at bounding box center [1089, 469] width 8 height 8
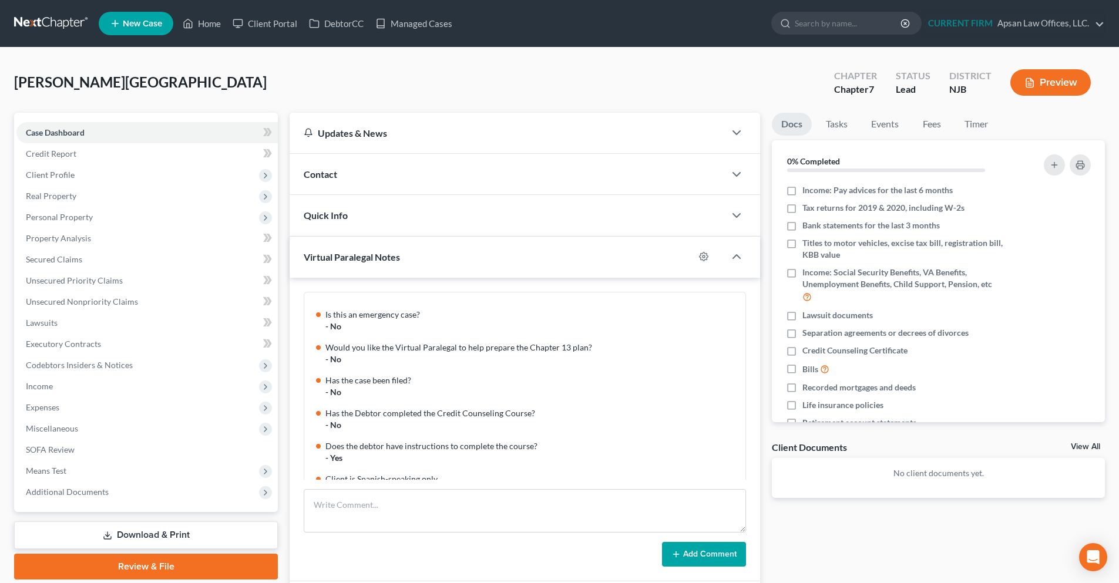
scroll to position [116, 0]
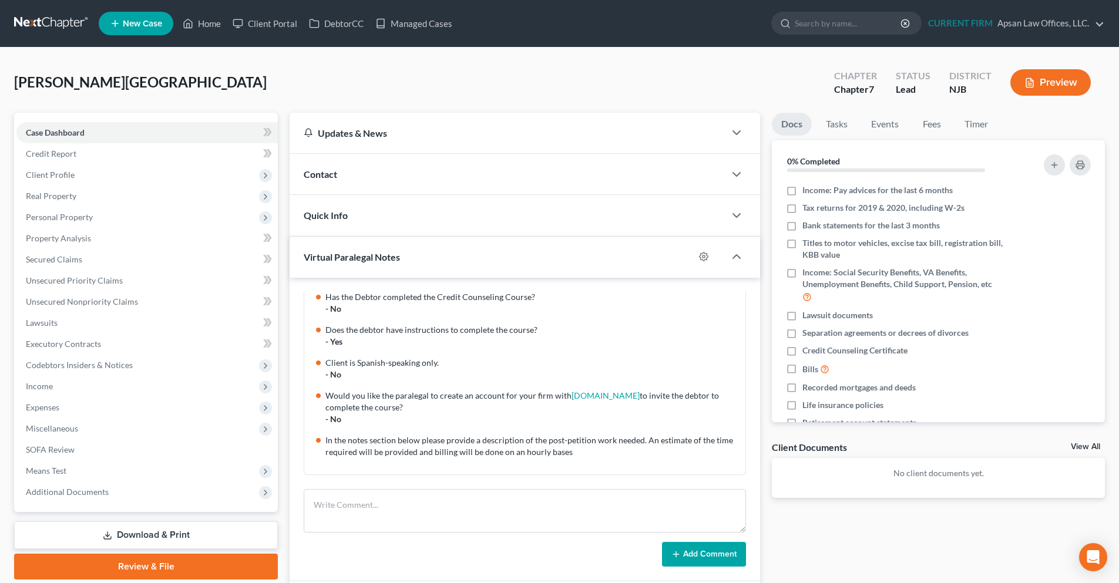
click at [320, 184] on div "Contact" at bounding box center [507, 174] width 435 height 41
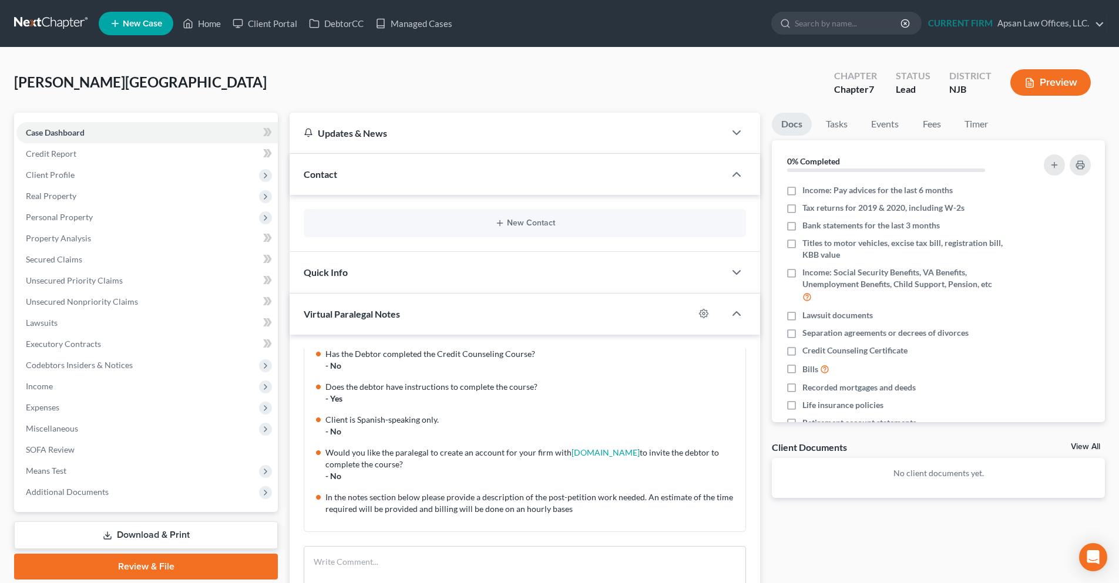
click at [48, 26] on link at bounding box center [51, 23] width 75 height 21
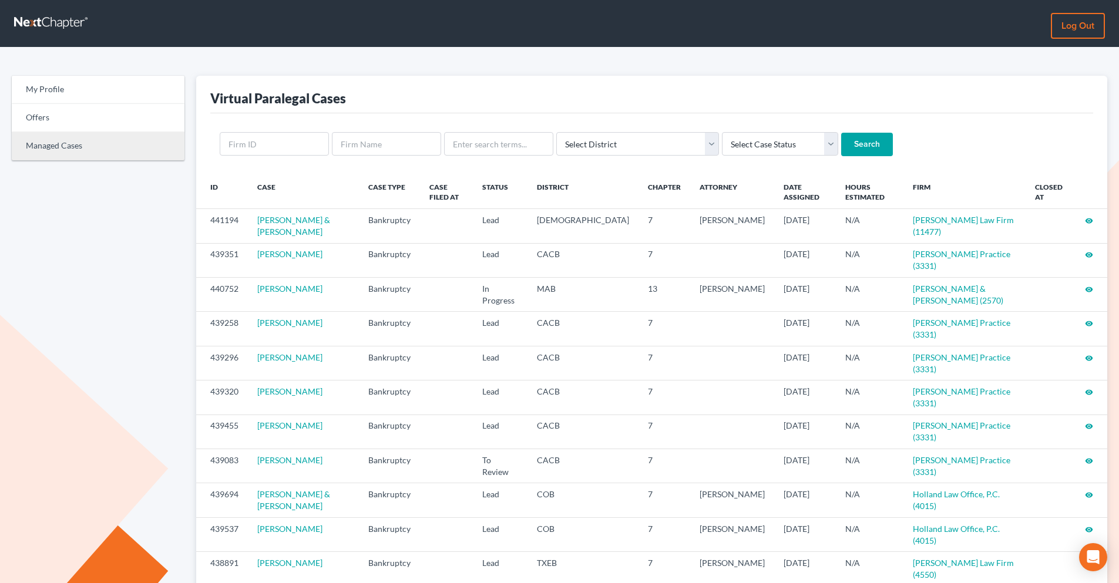
click at [87, 141] on link "Managed Cases" at bounding box center [98, 146] width 173 height 28
click at [66, 145] on link "Managed Cases" at bounding box center [98, 146] width 173 height 28
click at [945, 122] on div "Select District [US_STATE] - [GEOGRAPHIC_DATA] [US_STATE] - [GEOGRAPHIC_DATA] […" at bounding box center [651, 144] width 883 height 62
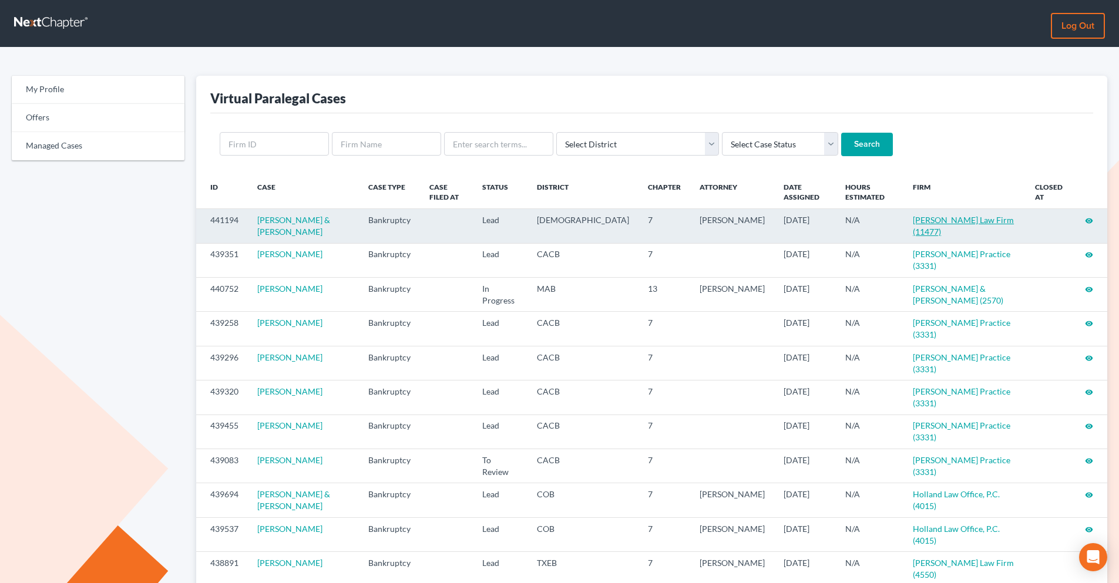
click at [922, 220] on link "[PERSON_NAME] Law Firm (11477)" at bounding box center [963, 226] width 101 height 22
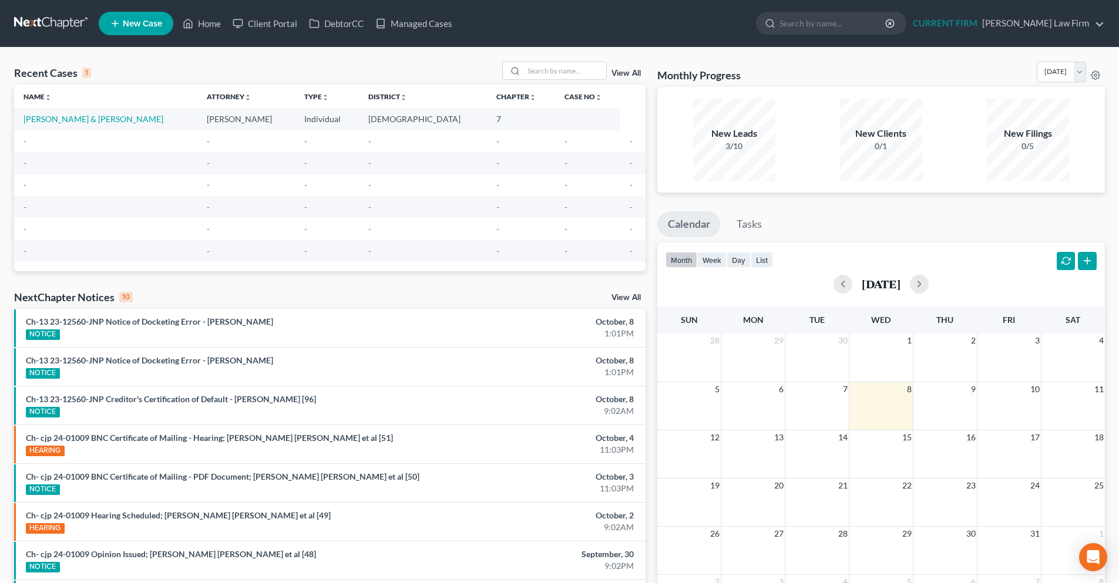
click at [52, 23] on link at bounding box center [51, 23] width 75 height 21
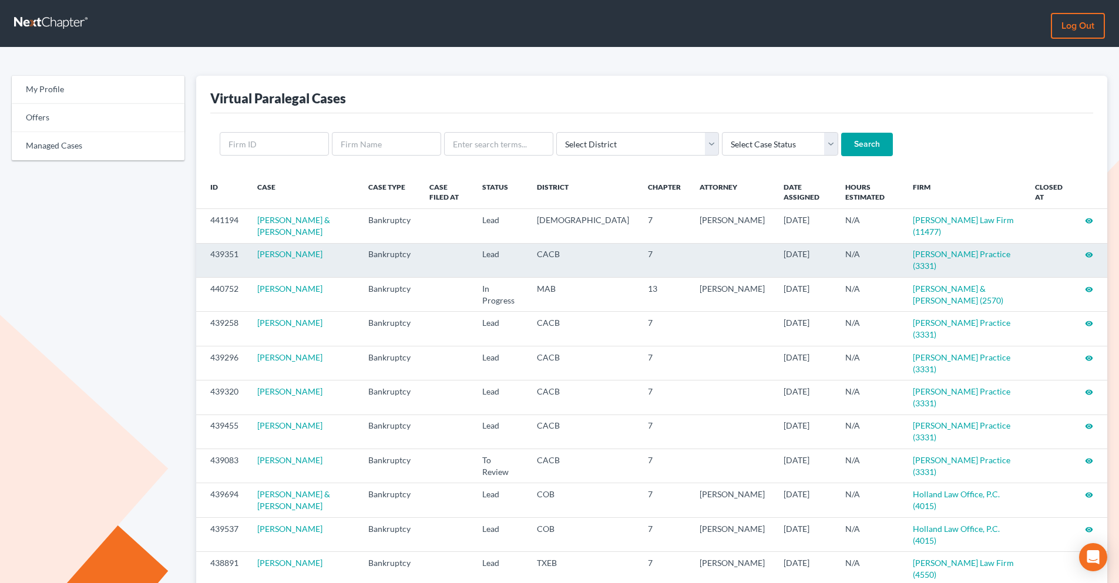
click at [1090, 257] on icon "visibility" at bounding box center [1089, 255] width 8 height 8
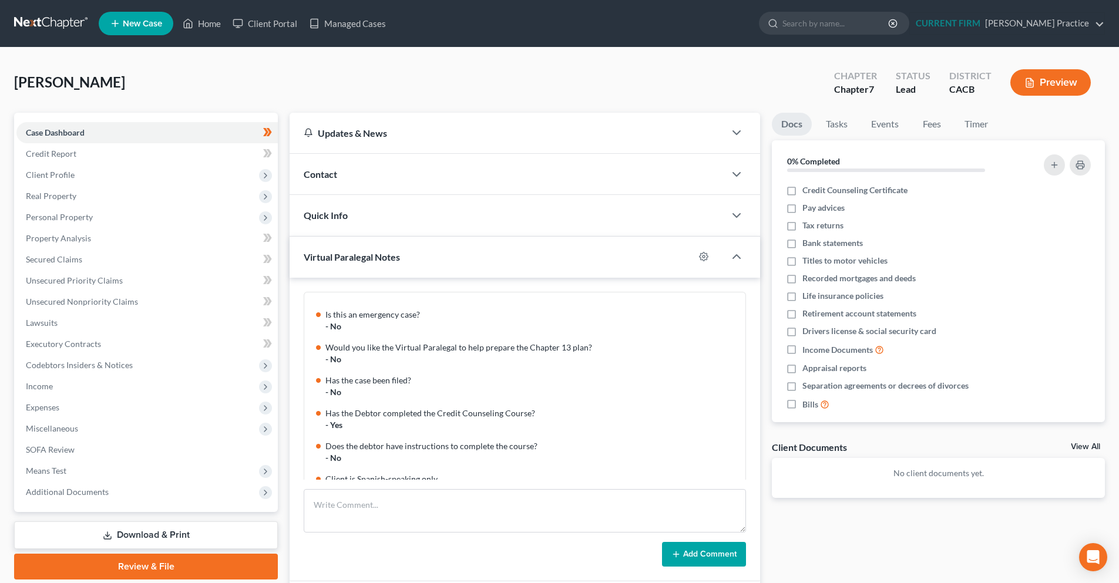
scroll to position [116, 0]
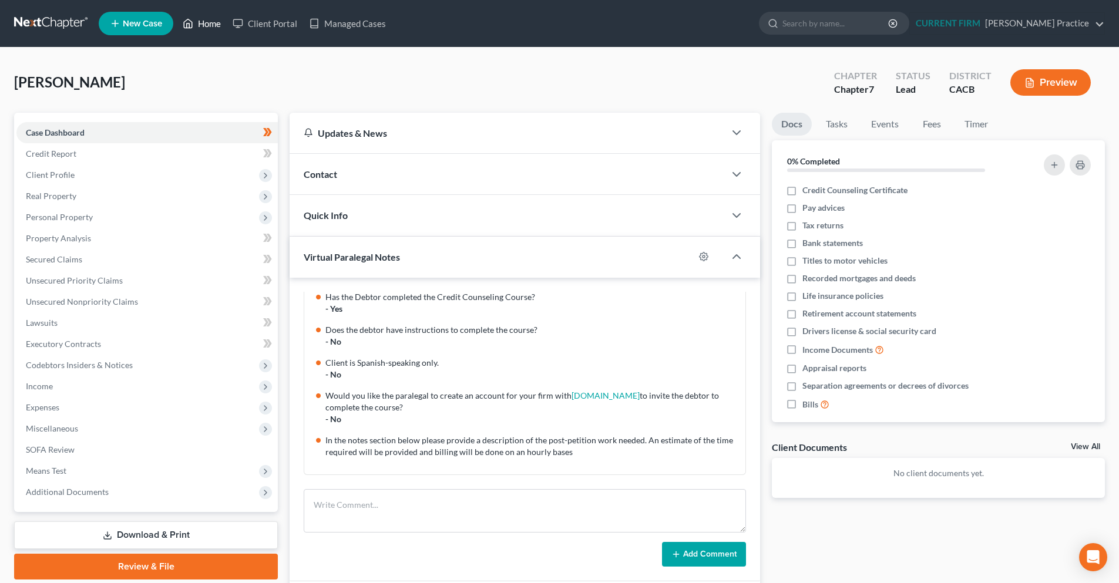
click at [207, 22] on link "Home" at bounding box center [202, 23] width 50 height 21
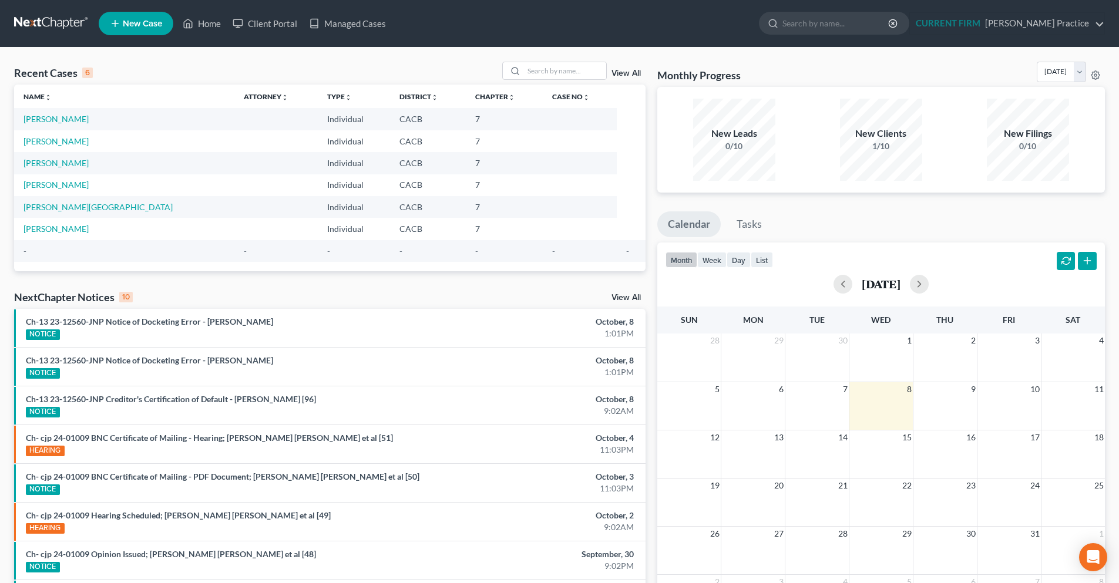
click at [56, 21] on link at bounding box center [51, 23] width 75 height 21
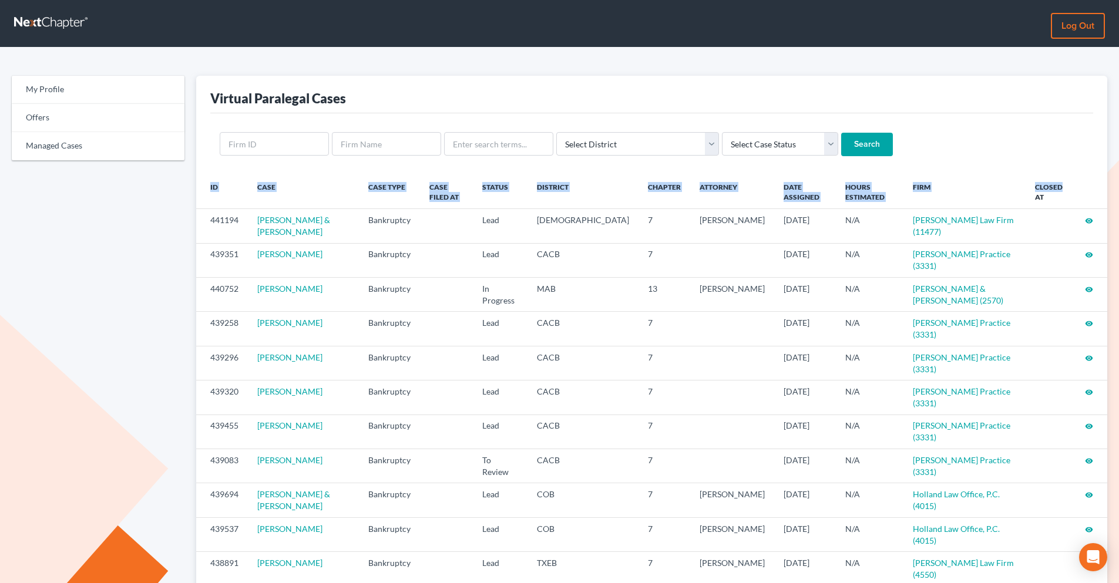
drag, startPoint x: 1061, startPoint y: 191, endPoint x: 206, endPoint y: 192, distance: 854.3
click at [206, 192] on tr "ID Case Case Type Case Filed At Status District Chapter Attorney Date Assigned …" at bounding box center [651, 192] width 911 height 34
copy tr "ID Case Case Type Case Filed At Status District Chapter Attorney Date Assigned …"
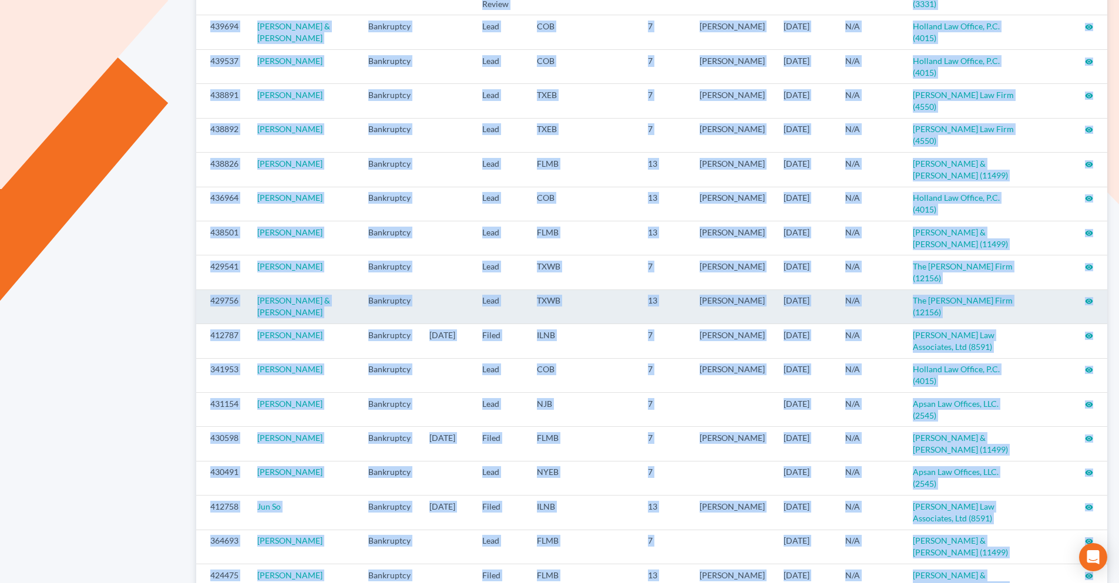
scroll to position [521, 0]
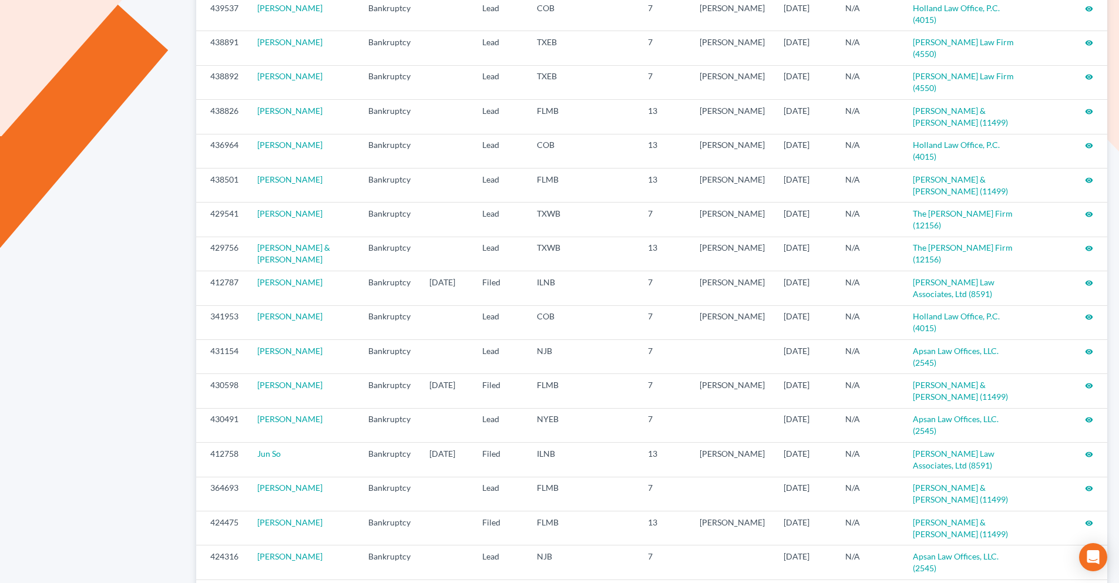
drag, startPoint x: 199, startPoint y: 216, endPoint x: 1042, endPoint y: 496, distance: 889.2
click at [1042, 496] on div "ID Case Case Type Case Filed At Status District Chapter Attorney Date Assigned …" at bounding box center [651, 190] width 911 height 1072
copy thead "ID Case Case Type Case Filed At Status District Chapter Attorney Date Assigned …"
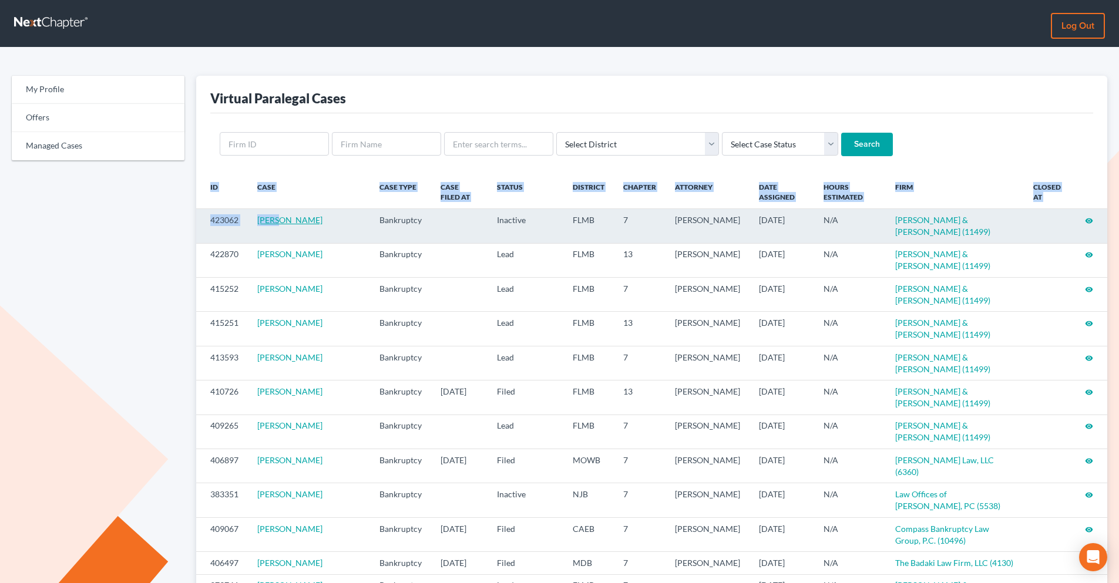
drag, startPoint x: 211, startPoint y: 202, endPoint x: 275, endPoint y: 222, distance: 66.9
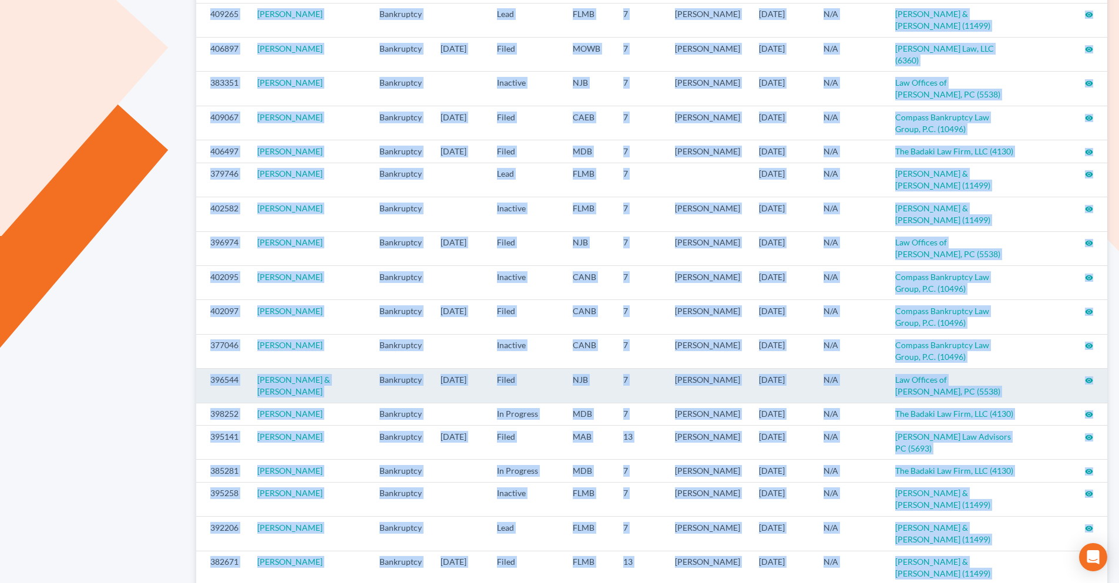
scroll to position [474, 0]
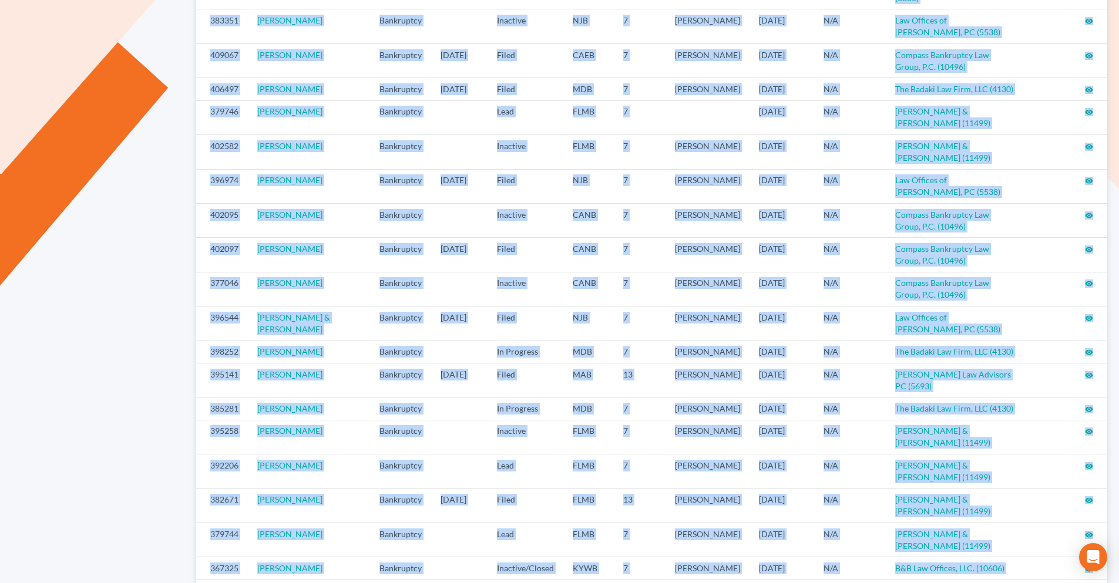
drag, startPoint x: 200, startPoint y: 219, endPoint x: 1096, endPoint y: 492, distance: 936.7
click at [1096, 492] on tbody "423062 [PERSON_NAME] Bankruptcy Inactive FLMB 7 [PERSON_NAME] [DATE] N/A [PERSO…" at bounding box center [651, 226] width 911 height 982
copy tbody "423062 [PERSON_NAME] Bankruptcy Inactive FLMB 7 [PERSON_NAME] [DATE] N/A [PERSO…"
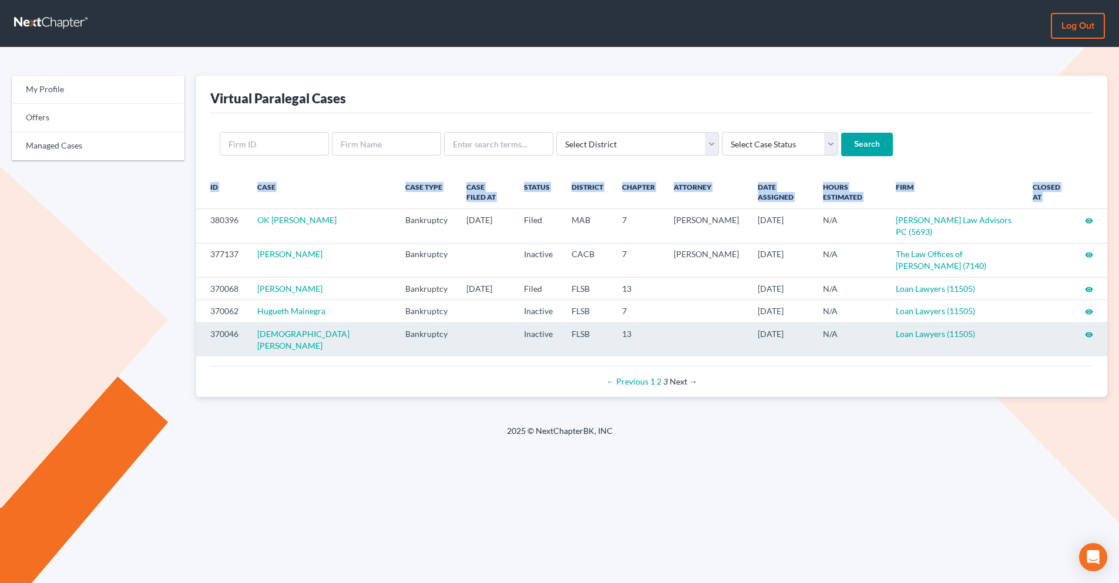
drag, startPoint x: 202, startPoint y: 214, endPoint x: 1058, endPoint y: 329, distance: 864.3
click at [1119, 329] on html "Log out My Profile Offers Managed Cases Virtual Paralegal Cases Select District…" at bounding box center [559, 291] width 1119 height 583
copy thead "ID Case Case Type Case Filed At Status District Chapter Attorney Date Assigned …"
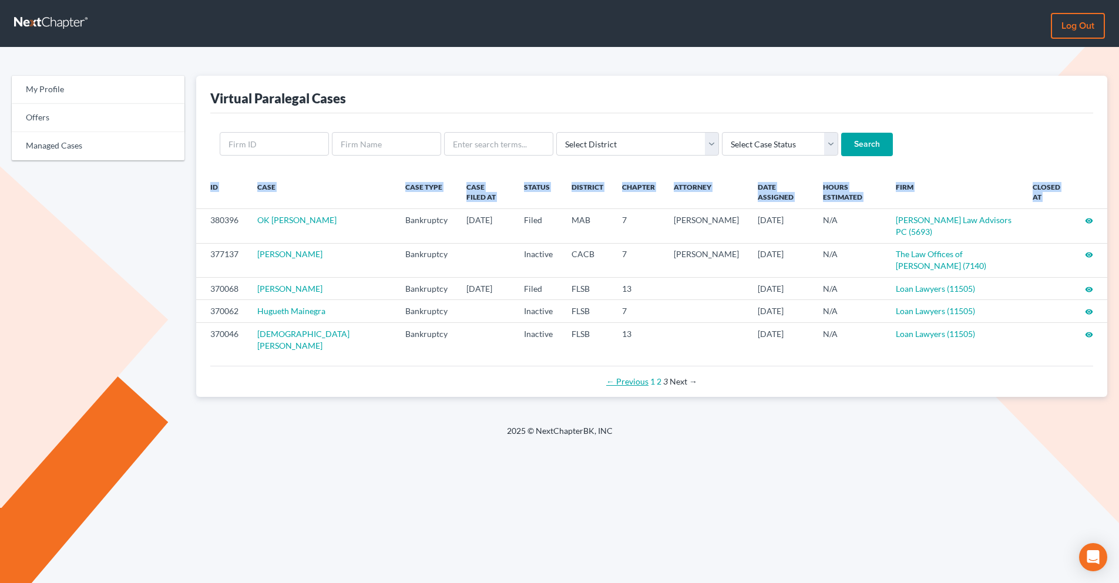
click at [627, 377] on link "← Previous" at bounding box center [627, 382] width 42 height 10
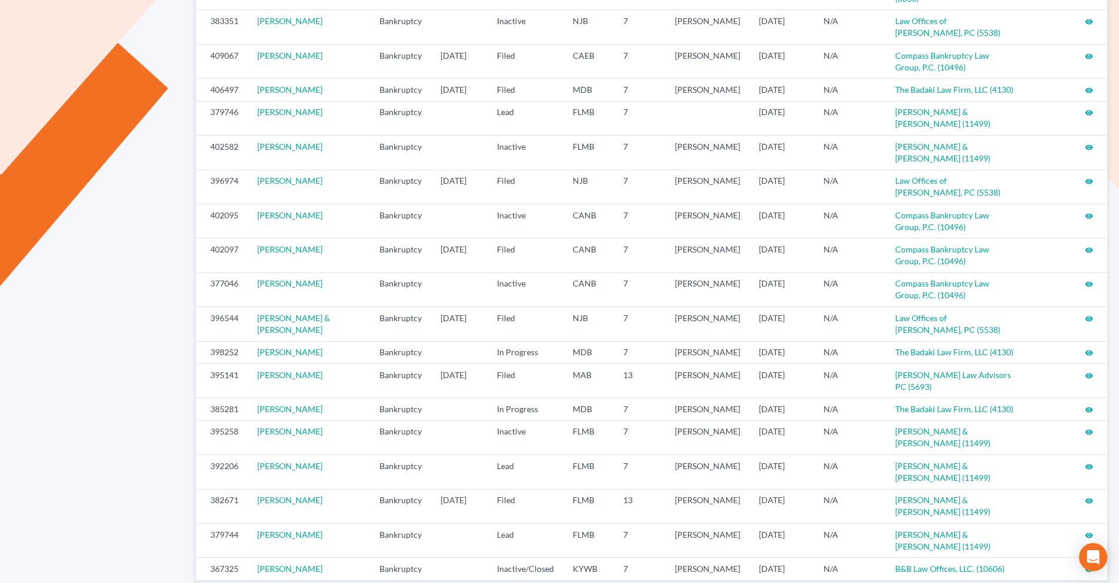
scroll to position [474, 0]
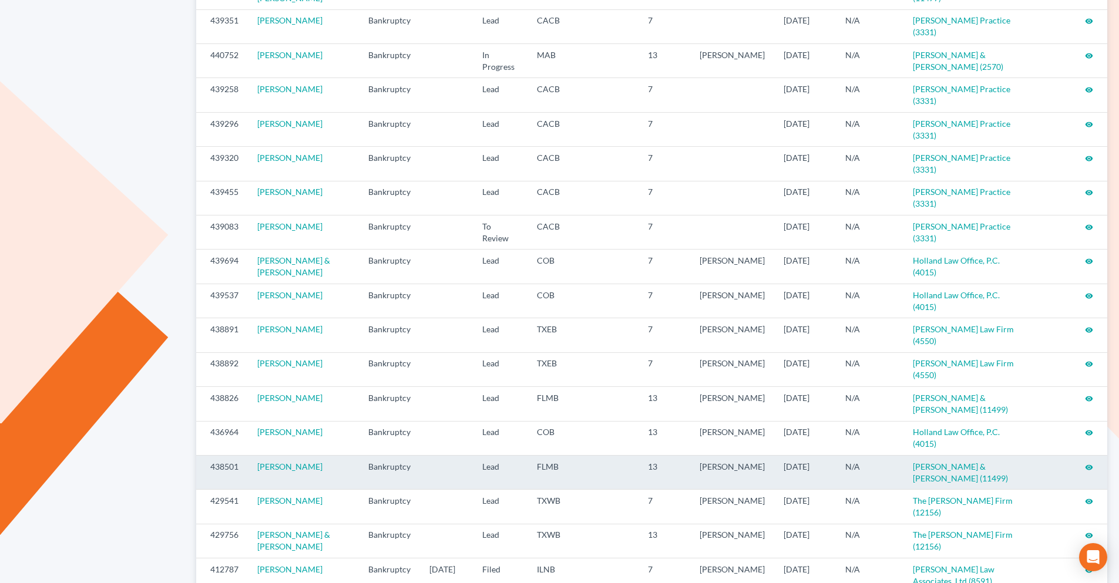
scroll to position [235, 0]
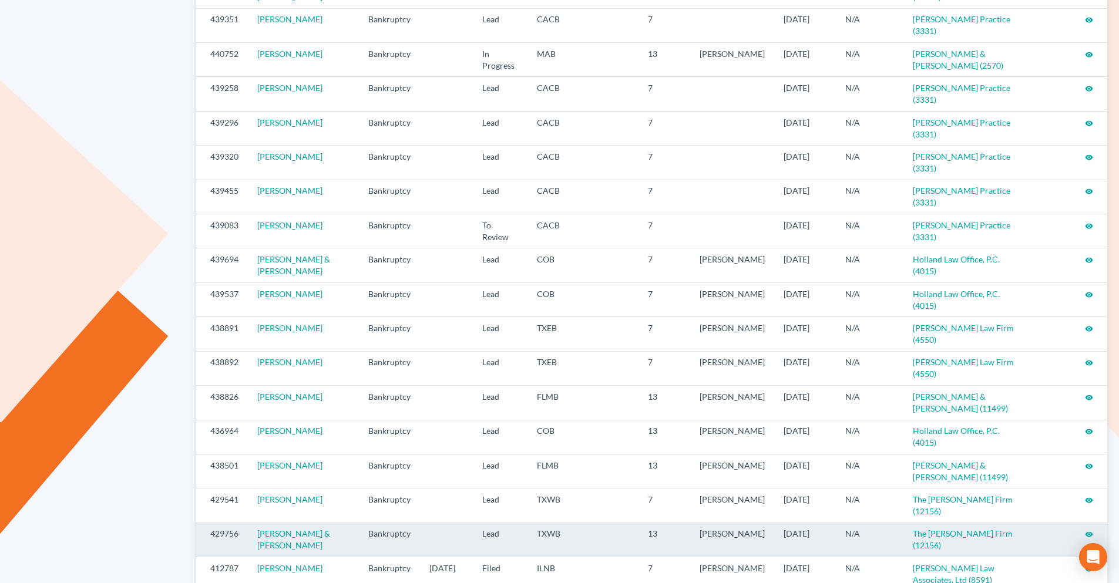
click at [1088, 531] on icon "visibility" at bounding box center [1089, 535] width 8 height 8
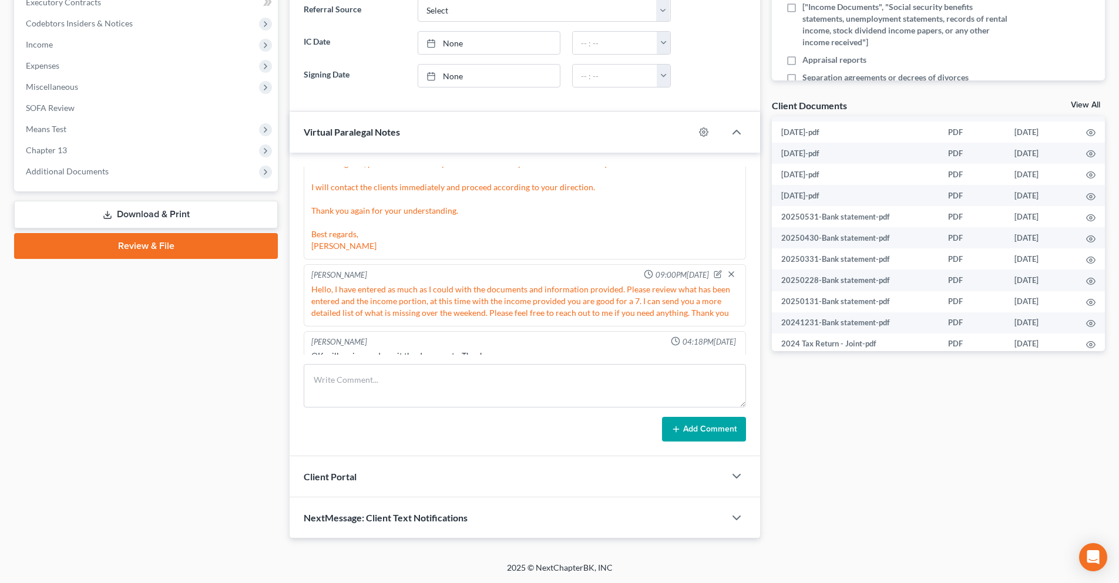
scroll to position [694, 0]
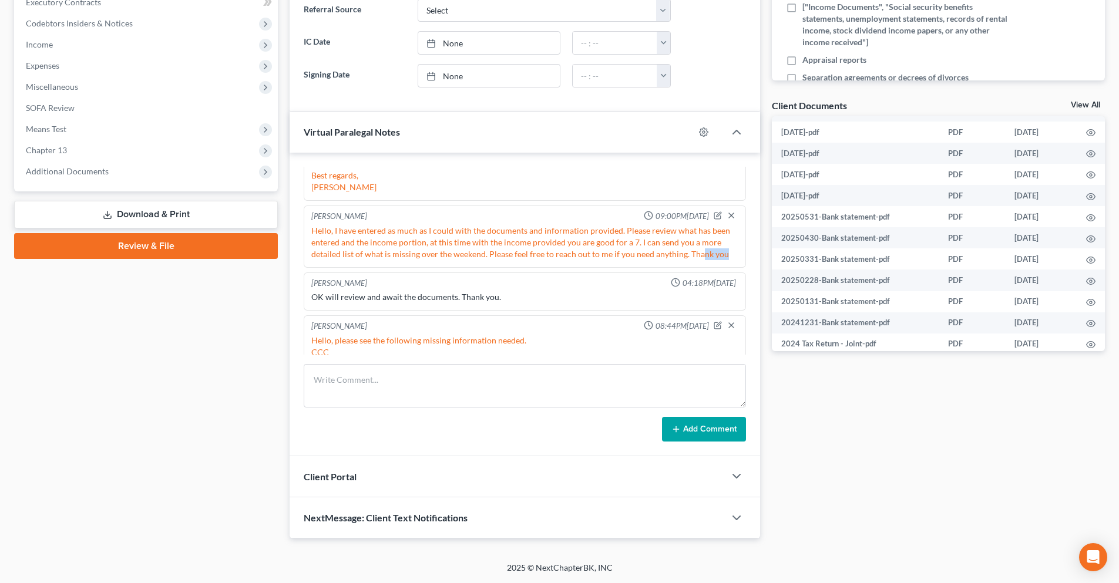
drag, startPoint x: 722, startPoint y: 255, endPoint x: 700, endPoint y: 255, distance: 21.2
click at [700, 255] on div "Hello, I have entered as much as I could with the documents and information pro…" at bounding box center [524, 242] width 427 height 35
click at [724, 250] on div "Hello, I have entered as much as I could with the documents and information pro…" at bounding box center [524, 242] width 427 height 35
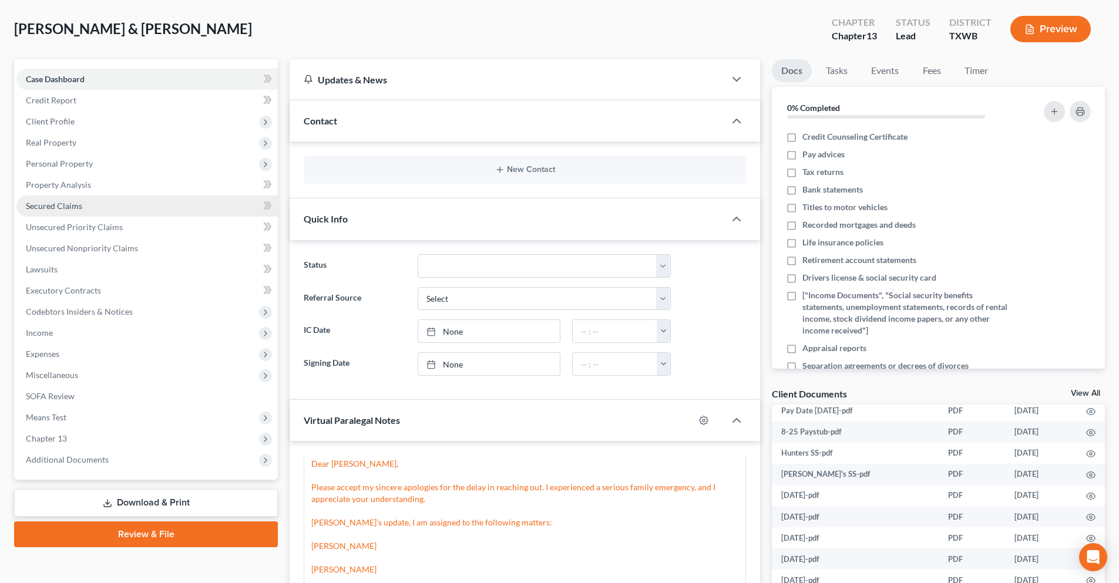
scroll to position [0, 0]
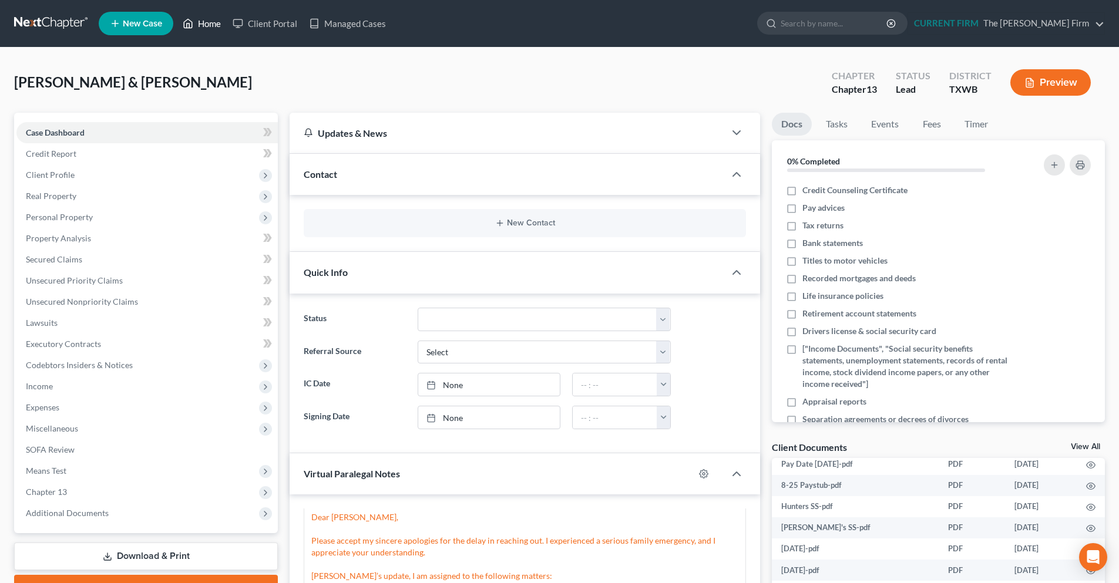
click at [208, 19] on link "Home" at bounding box center [202, 23] width 50 height 21
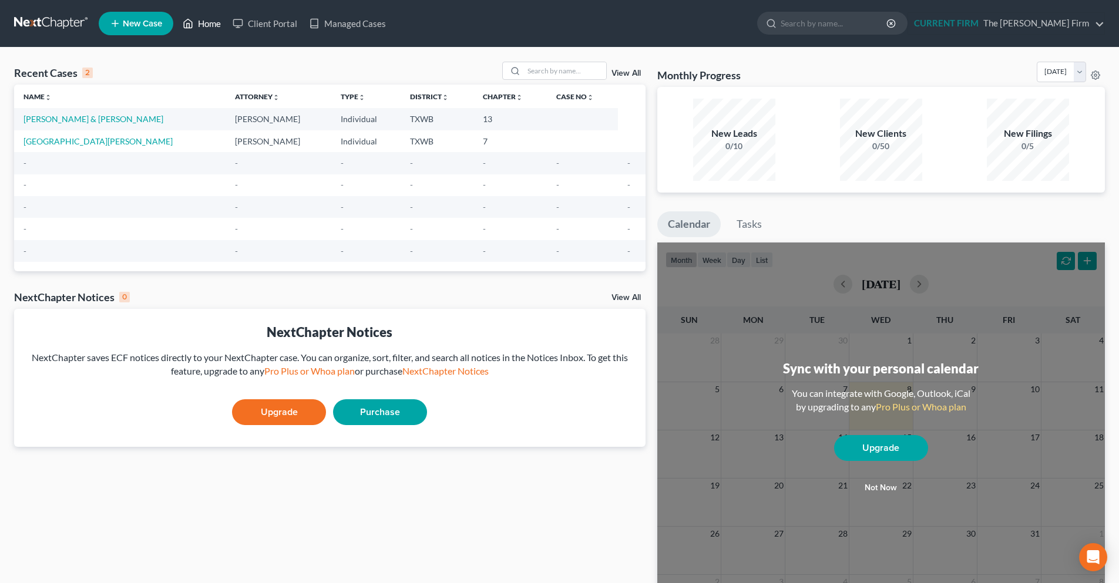
click at [206, 27] on link "Home" at bounding box center [202, 23] width 50 height 21
click at [65, 26] on link at bounding box center [51, 23] width 75 height 21
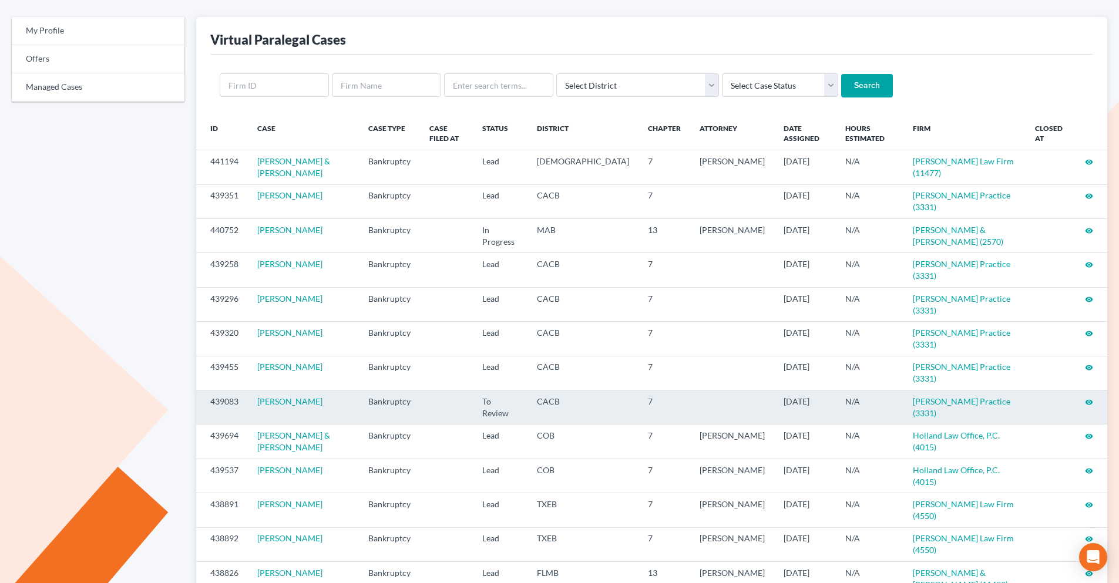
scroll to position [118, 0]
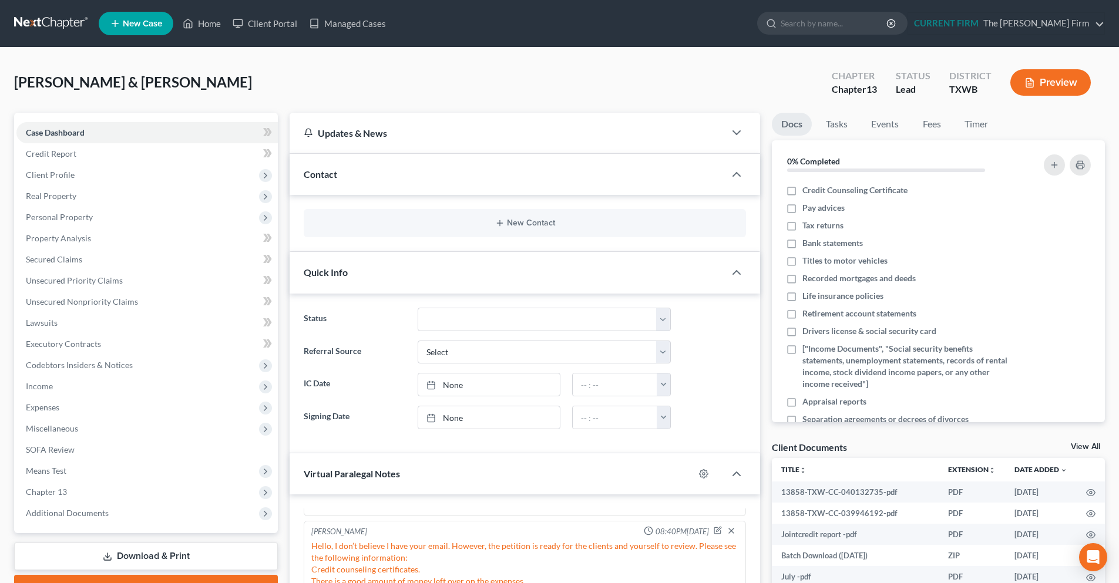
click at [52, 22] on link at bounding box center [51, 23] width 75 height 21
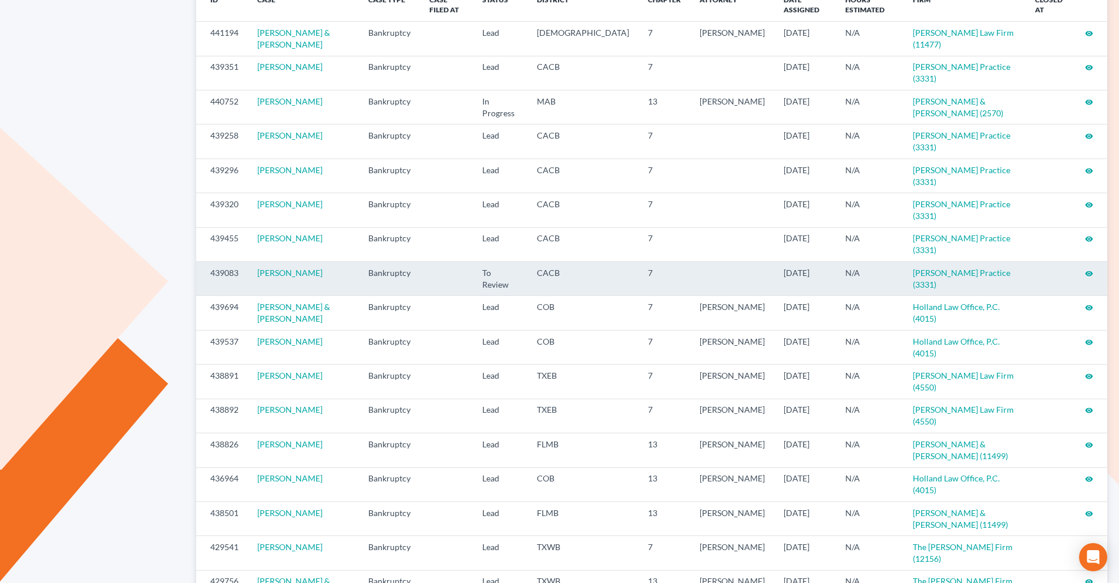
scroll to position [176, 0]
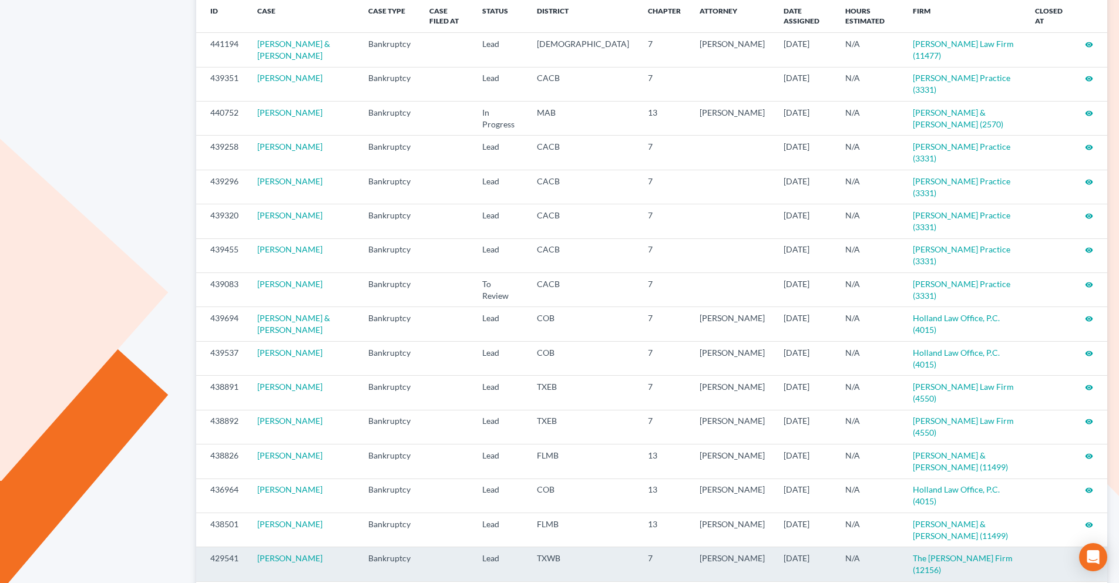
click at [1086, 555] on icon "visibility" at bounding box center [1089, 559] width 8 height 8
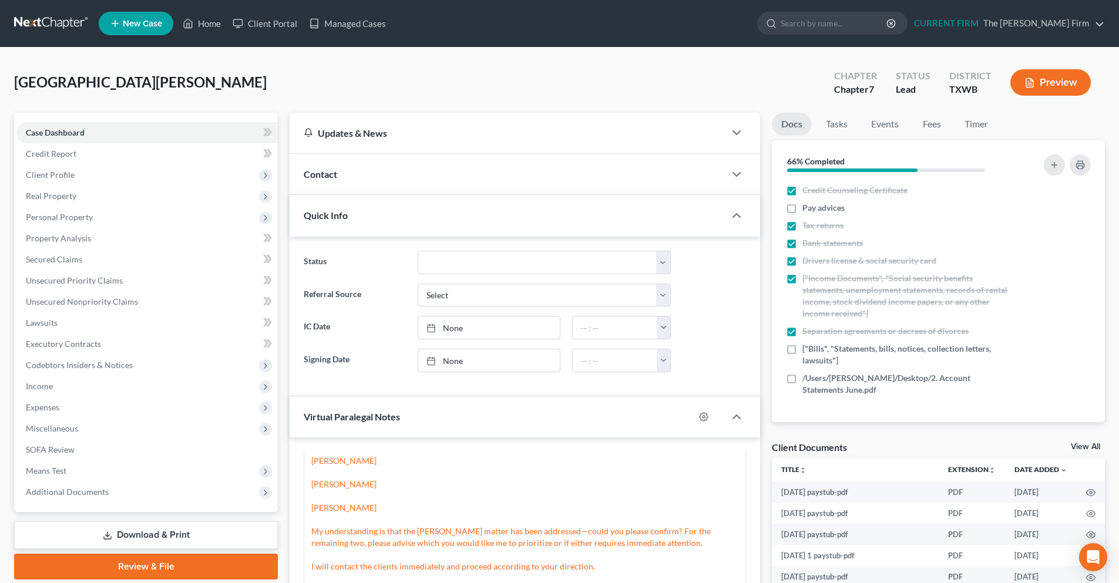
click at [53, 26] on link at bounding box center [51, 23] width 75 height 21
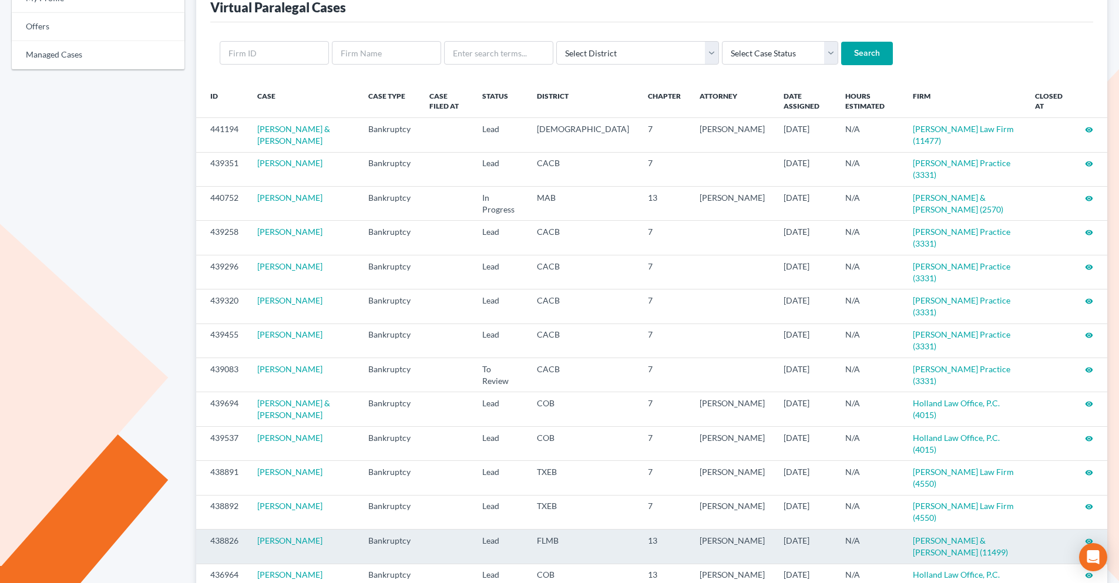
scroll to position [118, 0]
